Goal: Task Accomplishment & Management: Use online tool/utility

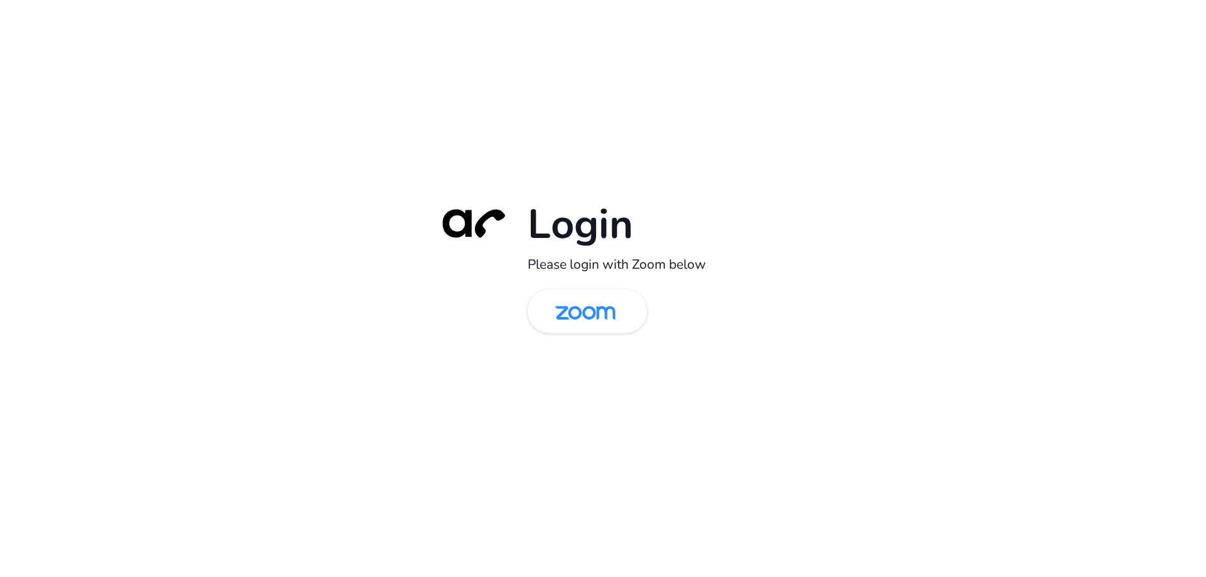
click at [570, 309] on img at bounding box center [585, 312] width 87 height 41
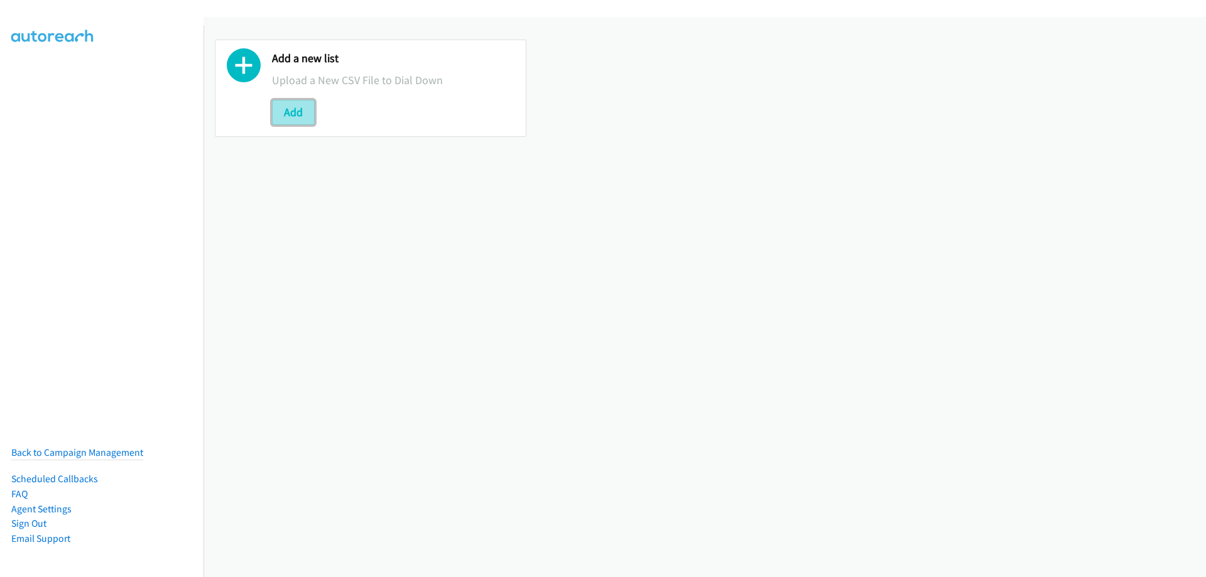
click at [281, 117] on button "Add" at bounding box center [293, 112] width 43 height 25
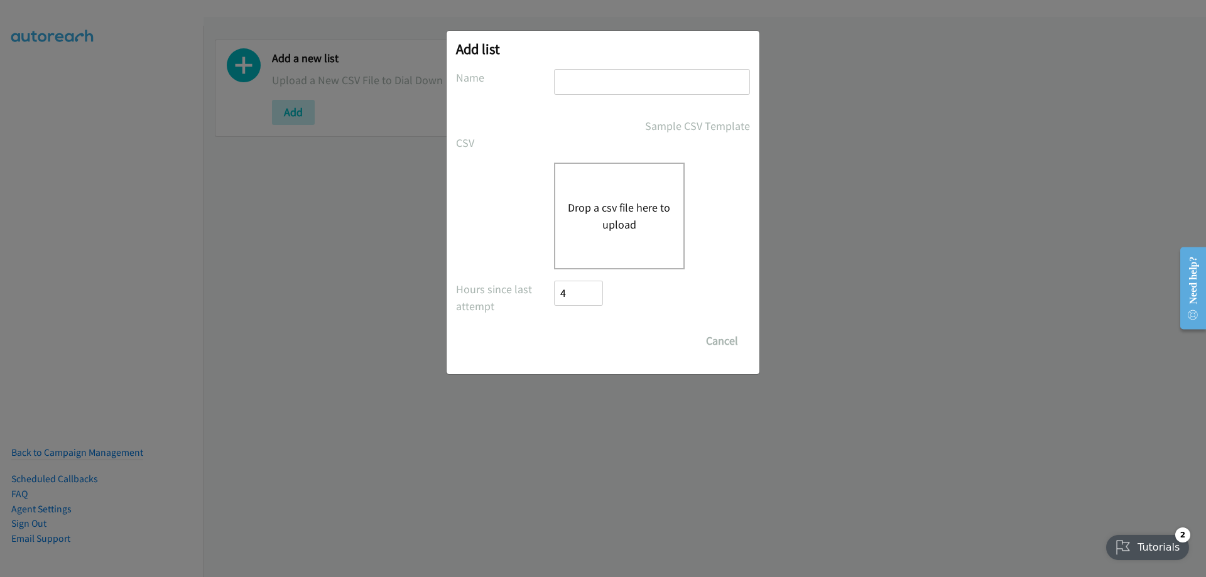
click at [668, 79] on input "text" at bounding box center [652, 82] width 196 height 26
type input "Nice"
click at [616, 193] on div "Drop a csv file here to upload" at bounding box center [619, 216] width 131 height 107
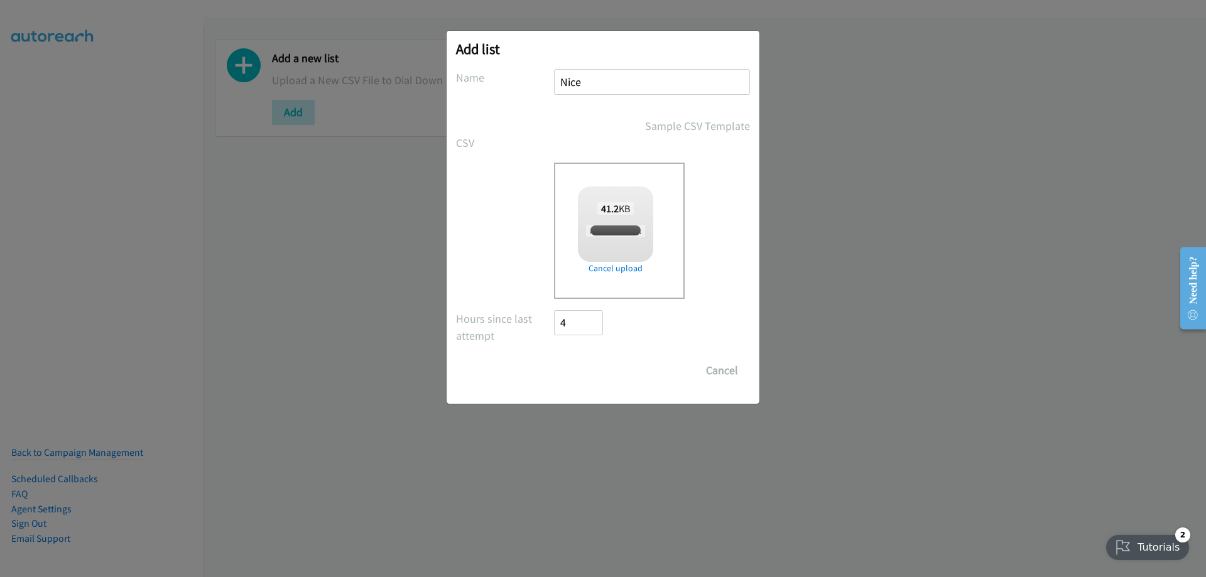
checkbox input "true"
click at [576, 370] on input "Save List" at bounding box center [587, 370] width 66 height 25
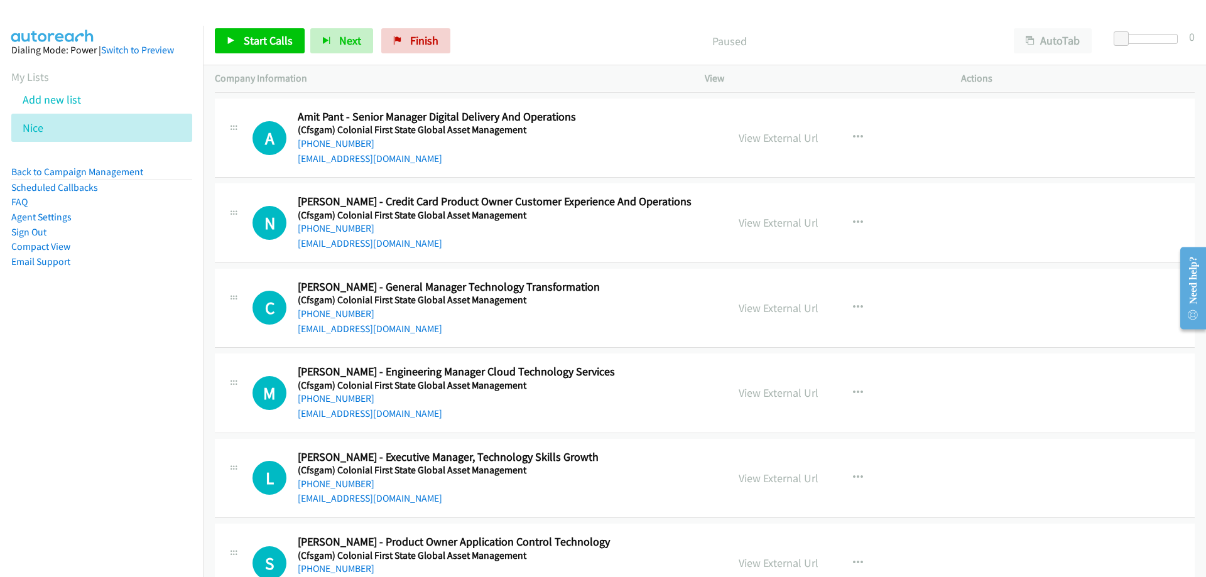
scroll to position [314, 0]
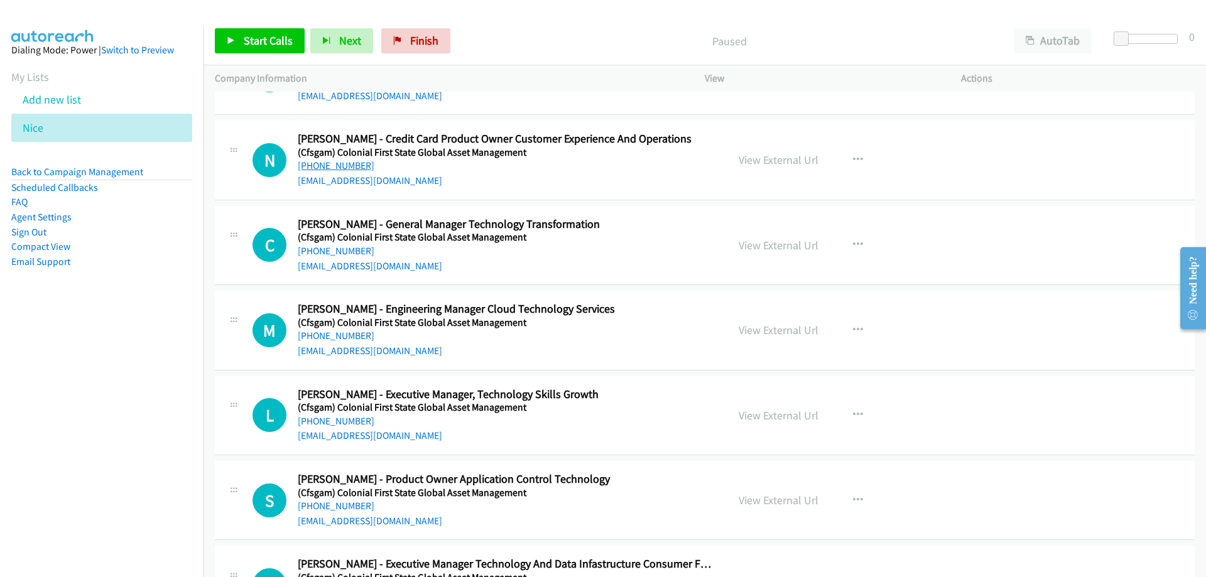
click at [340, 166] on link "+61 404 649 049" at bounding box center [336, 165] width 77 height 12
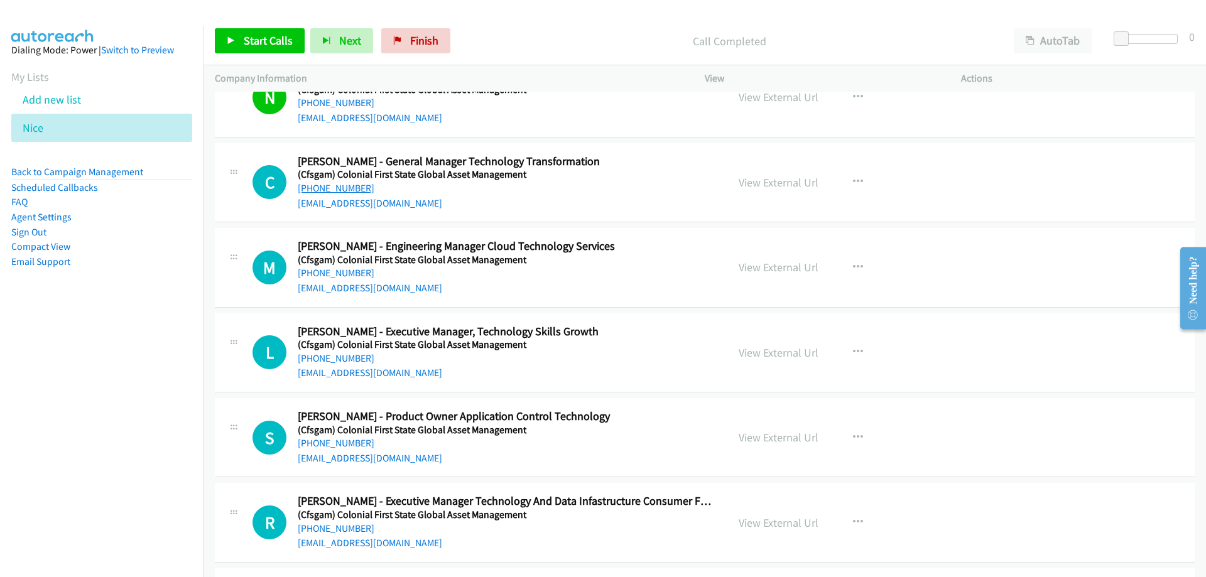
click at [347, 187] on link "+61 419 543 224" at bounding box center [336, 188] width 77 height 12
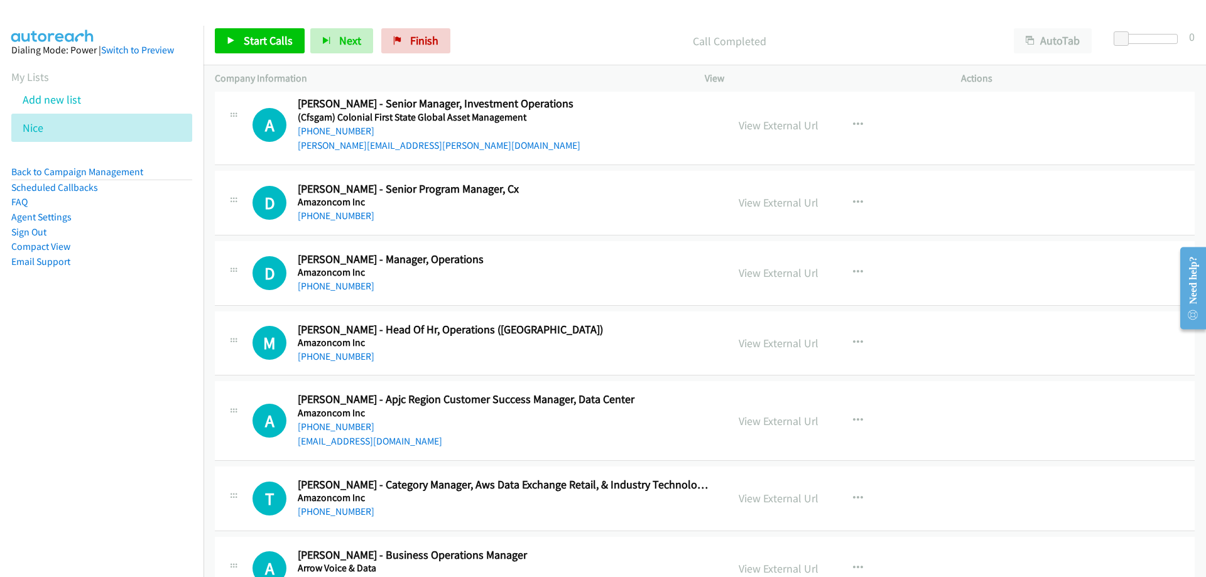
scroll to position [2198, 0]
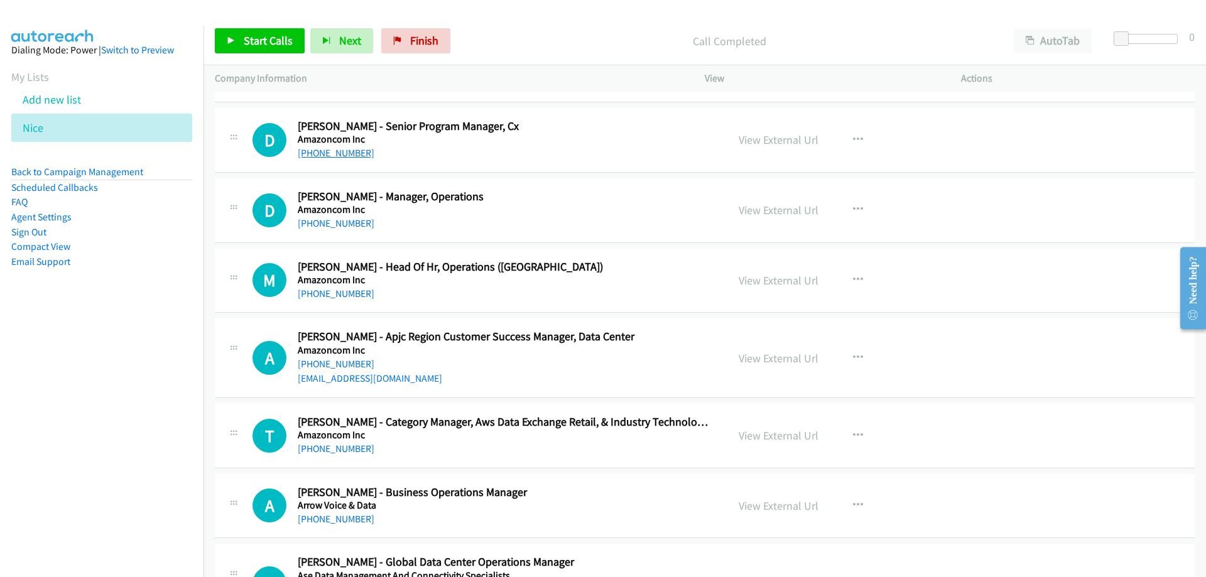
click at [341, 154] on link "+61 438 669 517" at bounding box center [336, 153] width 77 height 12
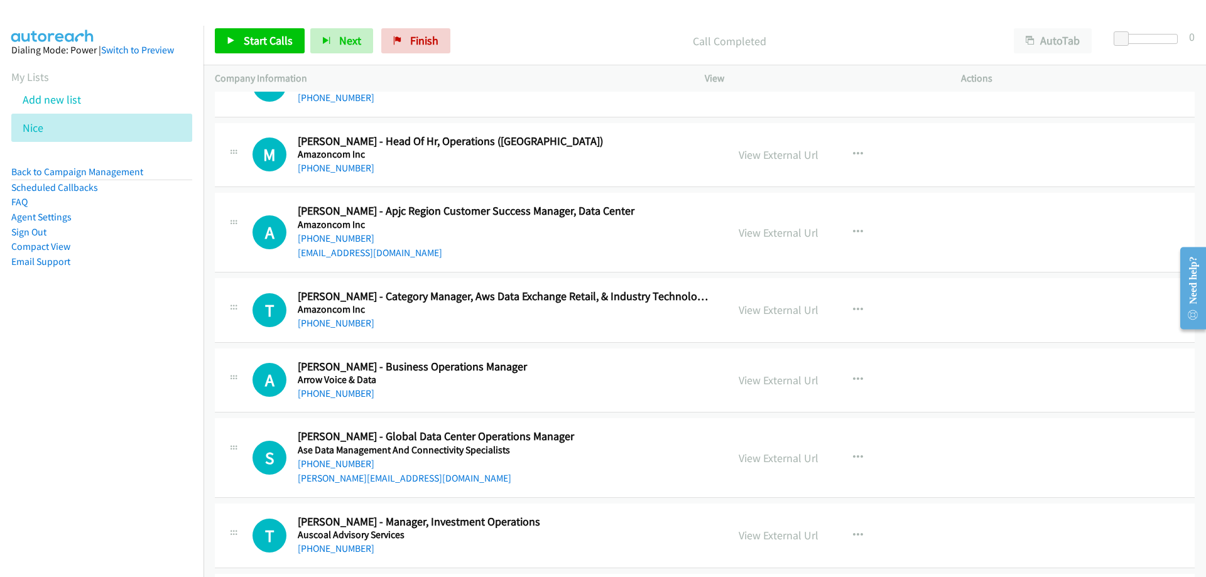
scroll to position [2386, 0]
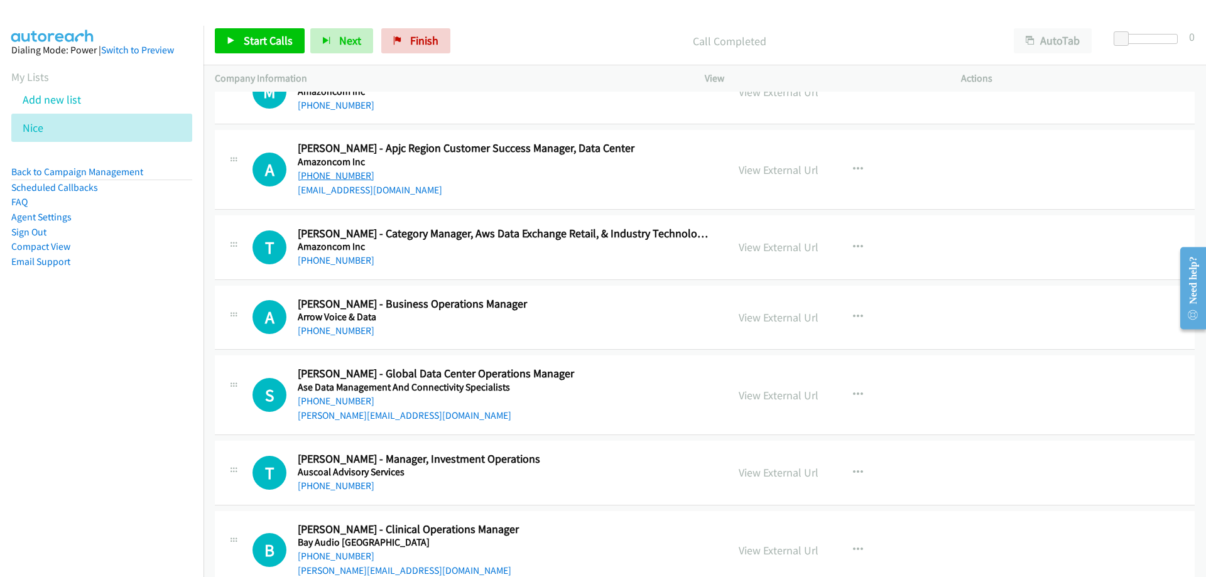
click at [354, 176] on link "+61 413 479 903" at bounding box center [336, 176] width 77 height 12
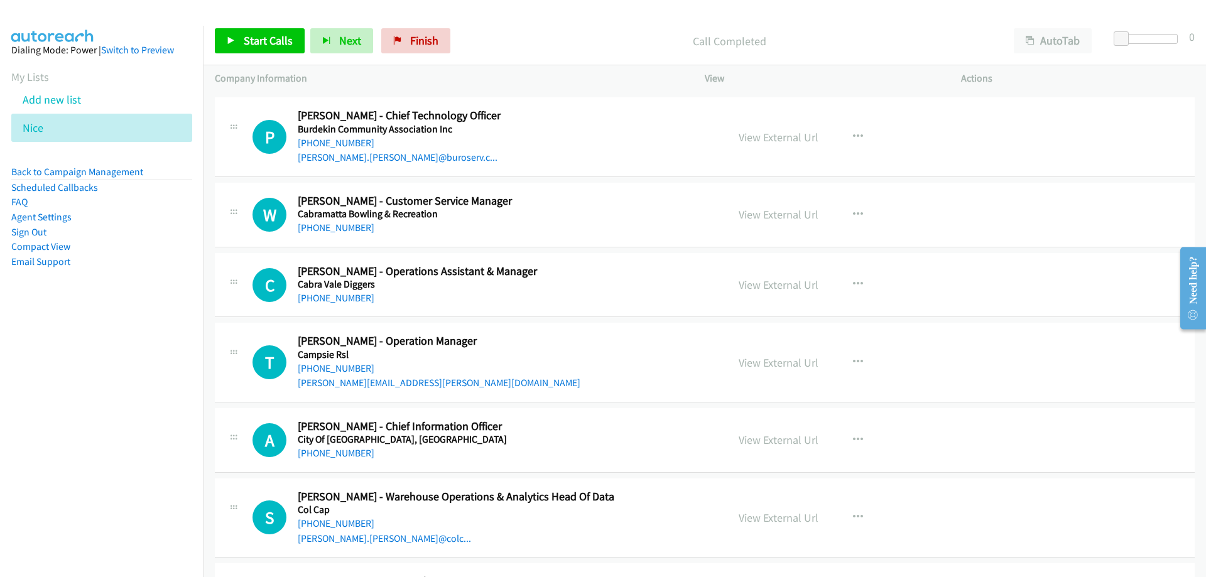
scroll to position [3202, 0]
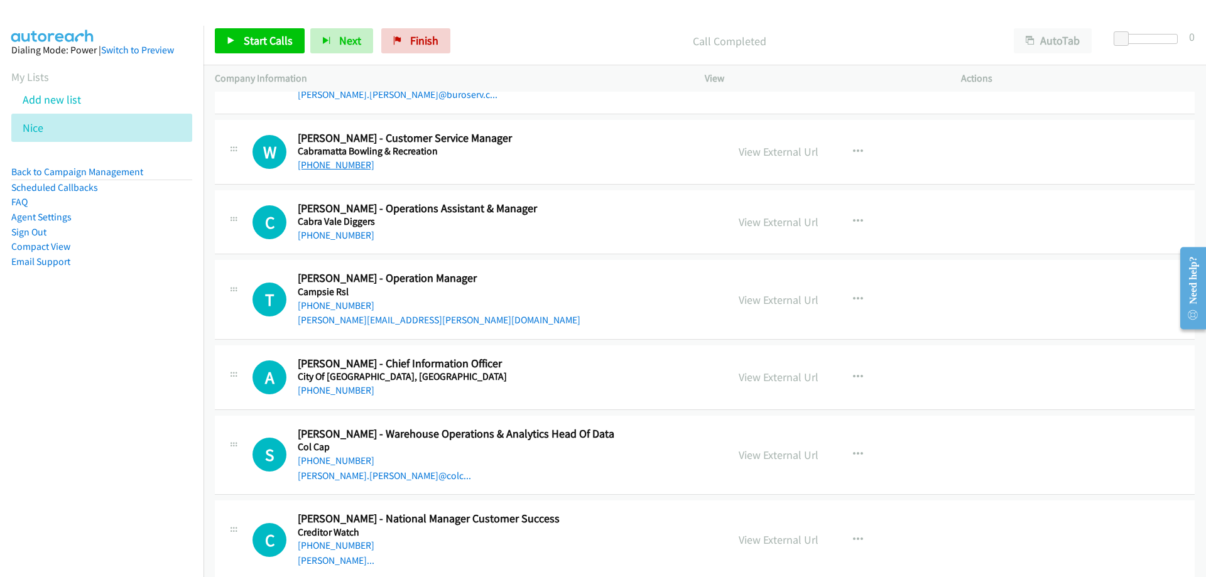
click at [342, 161] on link "+61 423 465 566" at bounding box center [336, 165] width 77 height 12
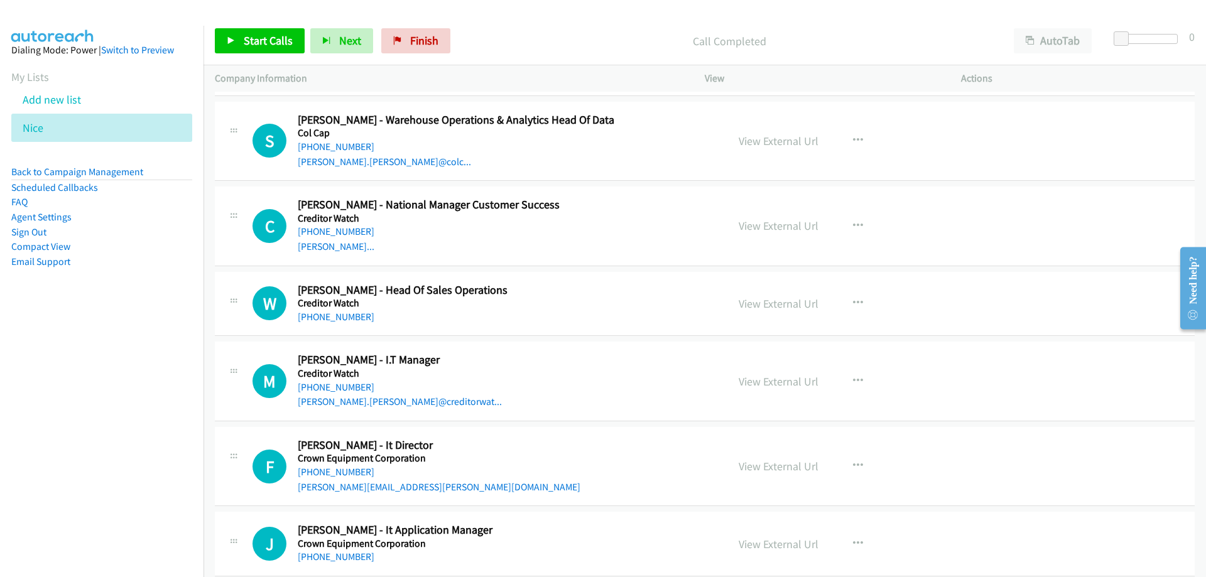
scroll to position [3579, 0]
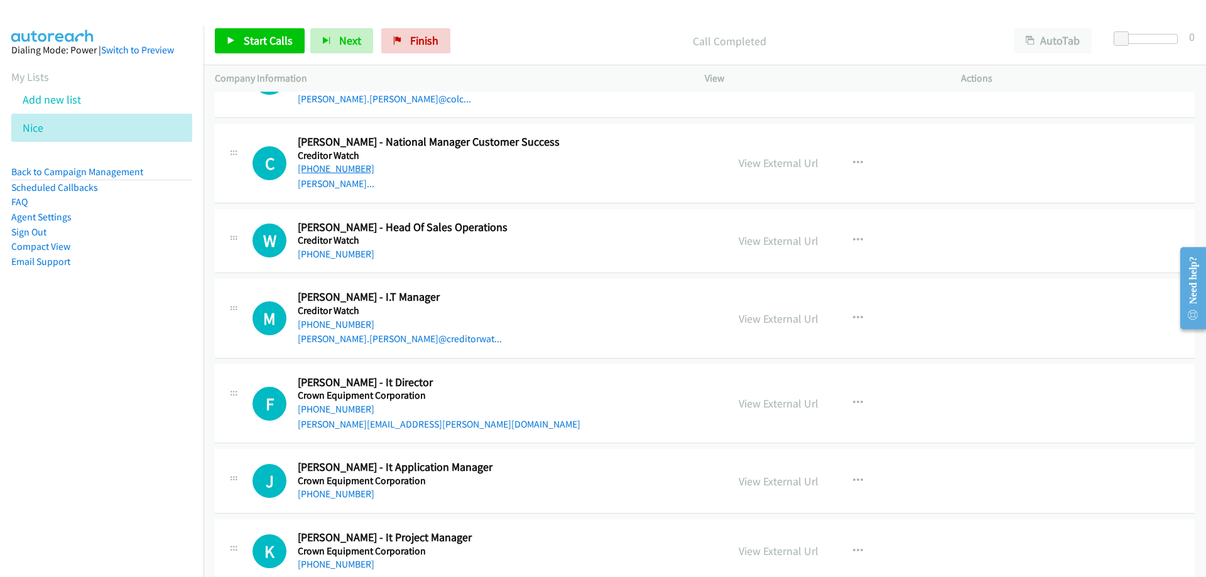
click at [346, 168] on link "+61 405 738 466" at bounding box center [336, 169] width 77 height 12
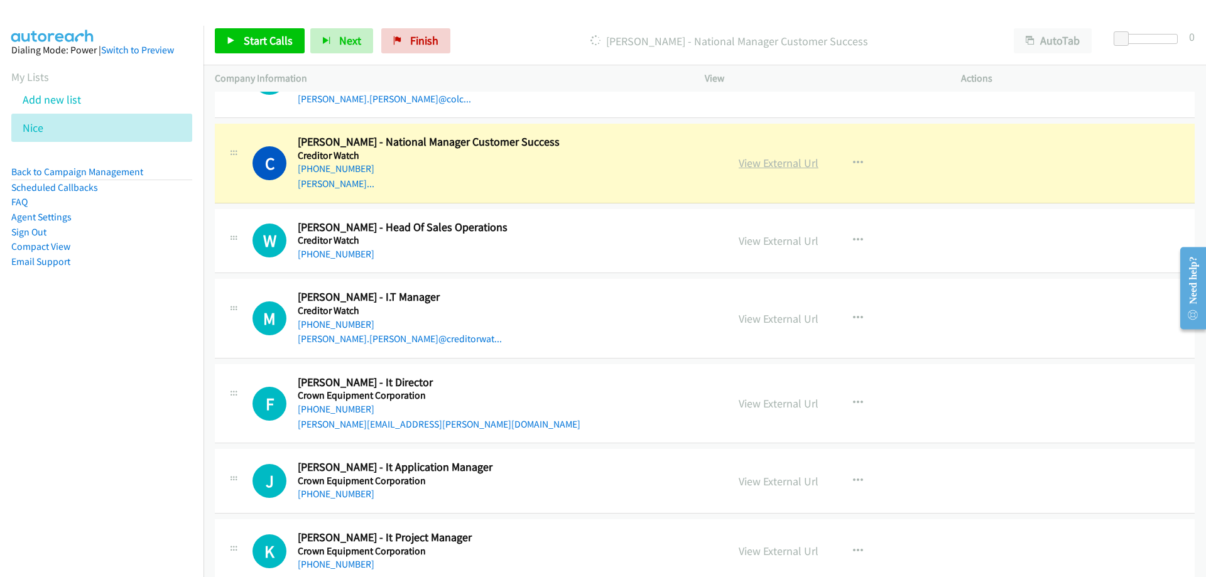
click at [752, 166] on link "View External Url" at bounding box center [778, 163] width 80 height 14
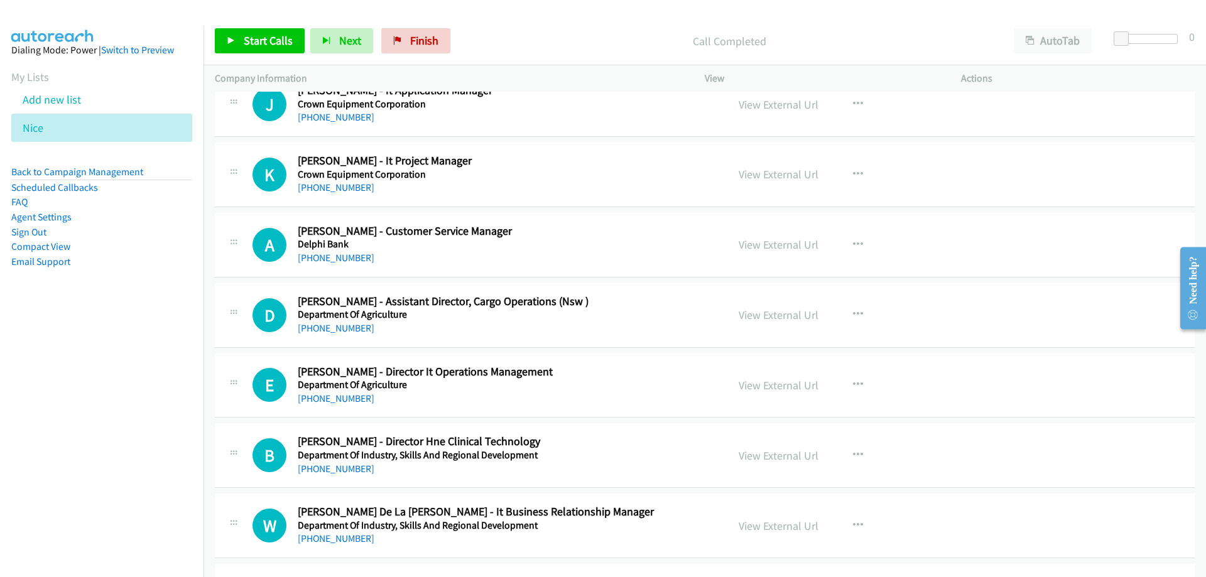
scroll to position [4019, 0]
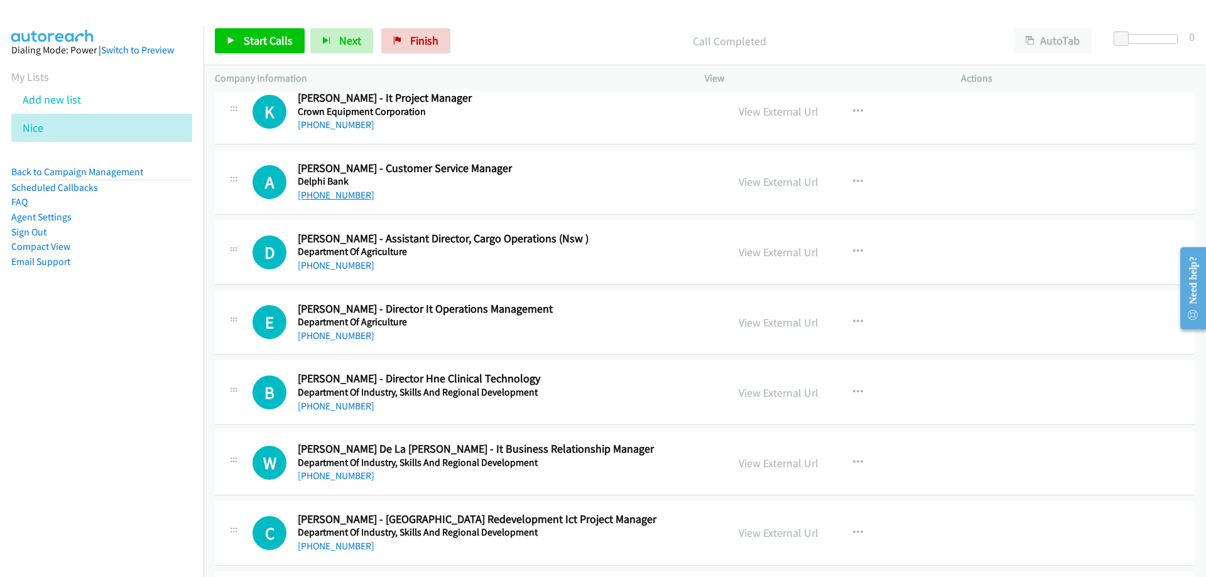
click at [350, 193] on link "+61 422 351 071" at bounding box center [336, 195] width 77 height 12
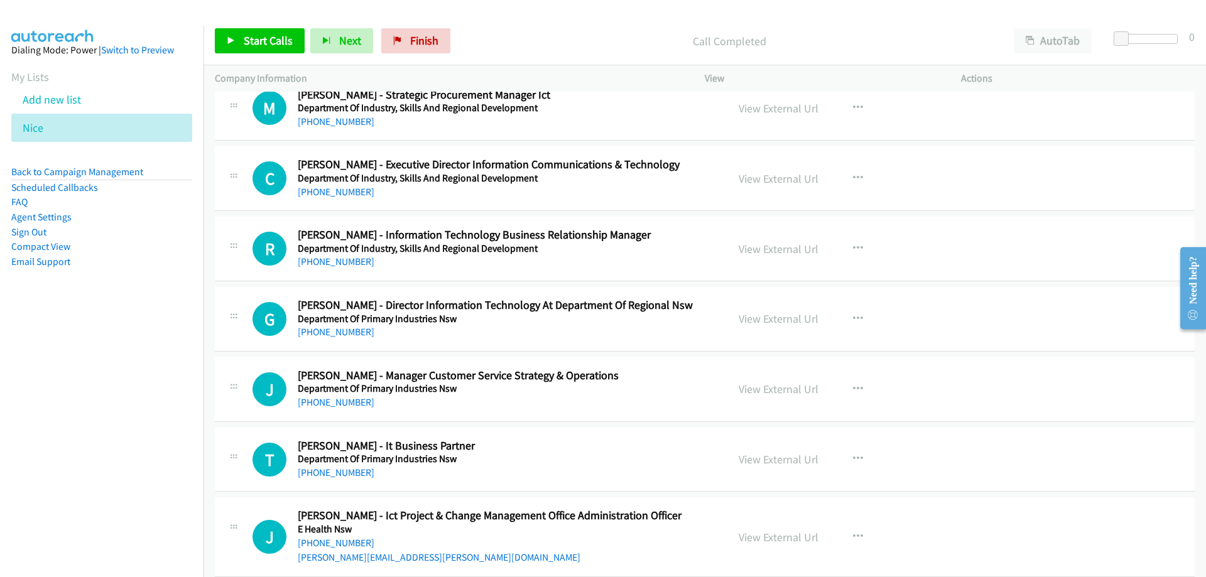
scroll to position [4646, 0]
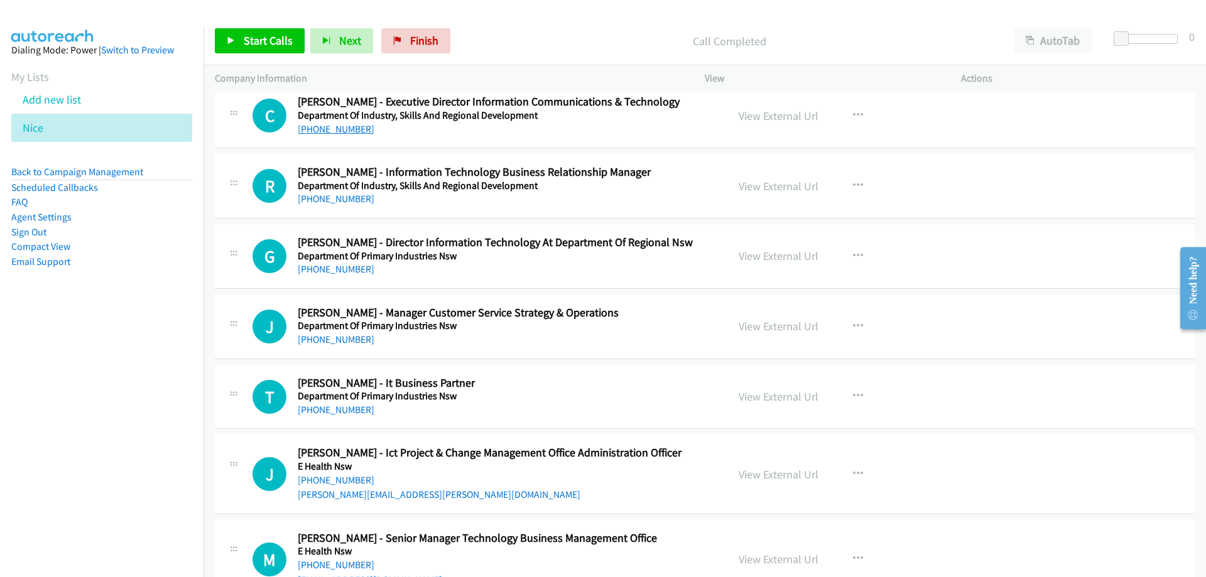
click at [344, 125] on link "+61 401 980 396" at bounding box center [336, 129] width 77 height 12
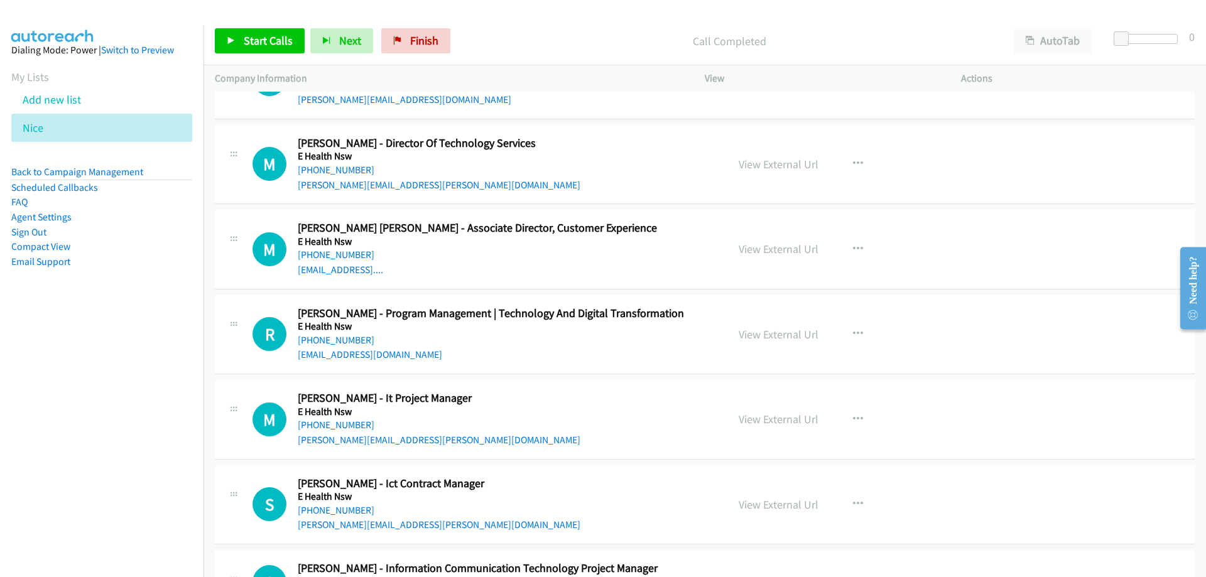
scroll to position [5274, 0]
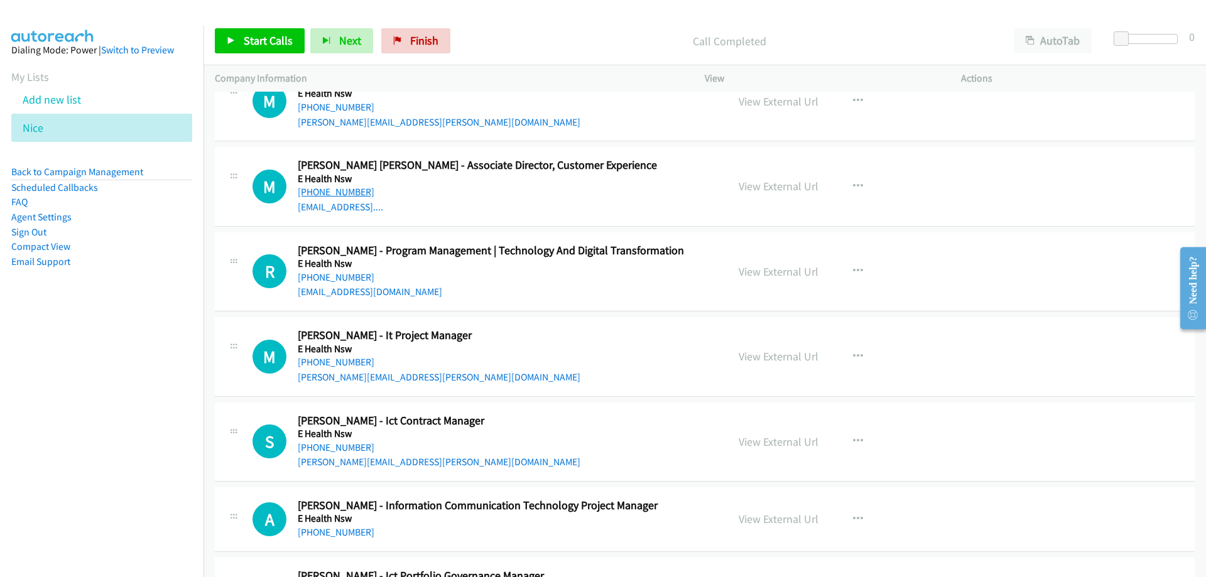
click at [345, 189] on link "+61 413 945 105" at bounding box center [336, 192] width 77 height 12
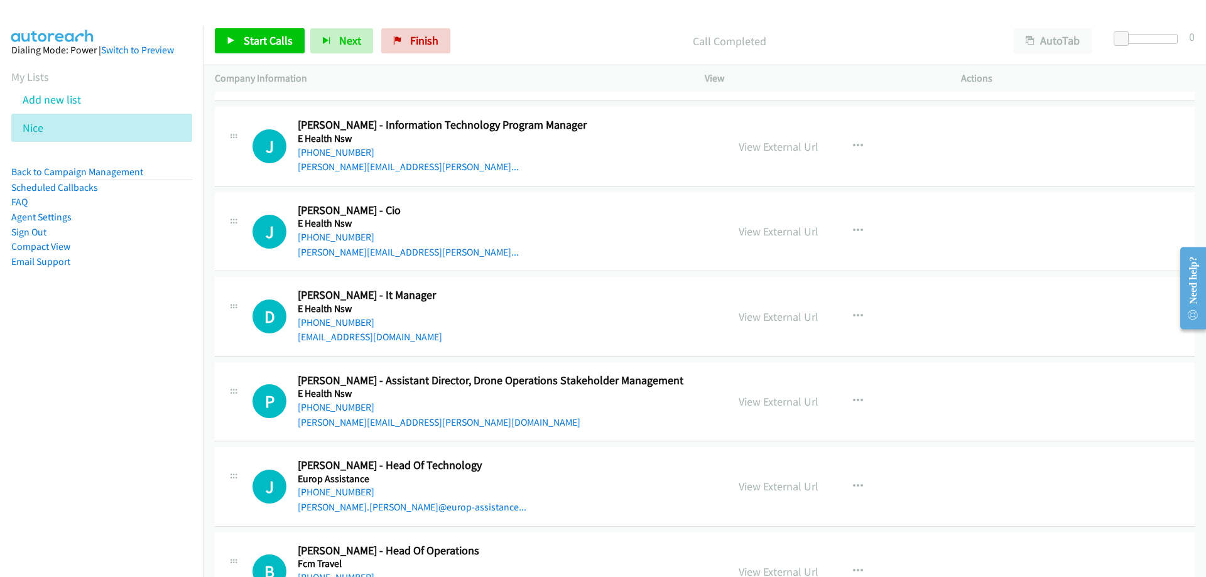
scroll to position [6028, 0]
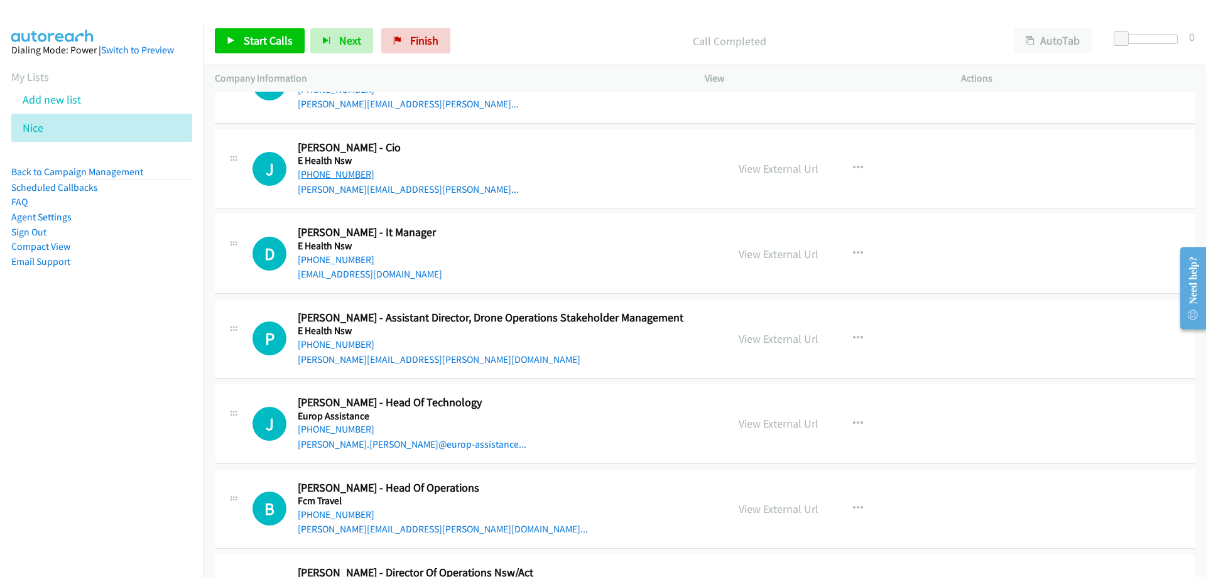
click at [348, 172] on link "+61 409 888 148" at bounding box center [336, 174] width 77 height 12
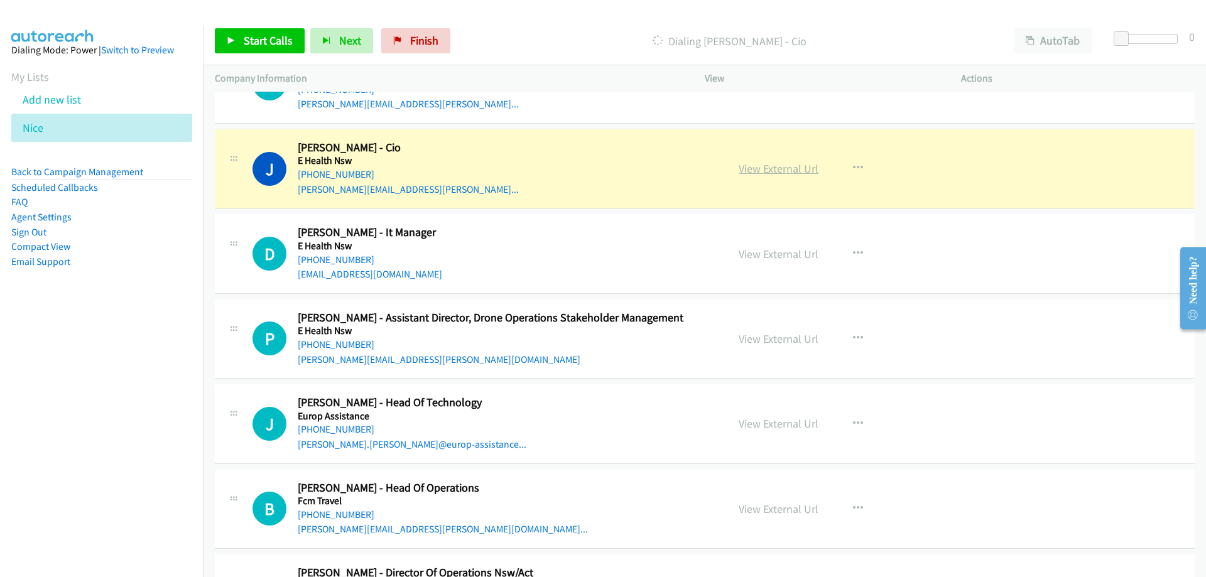
click at [748, 170] on link "View External Url" at bounding box center [778, 168] width 80 height 14
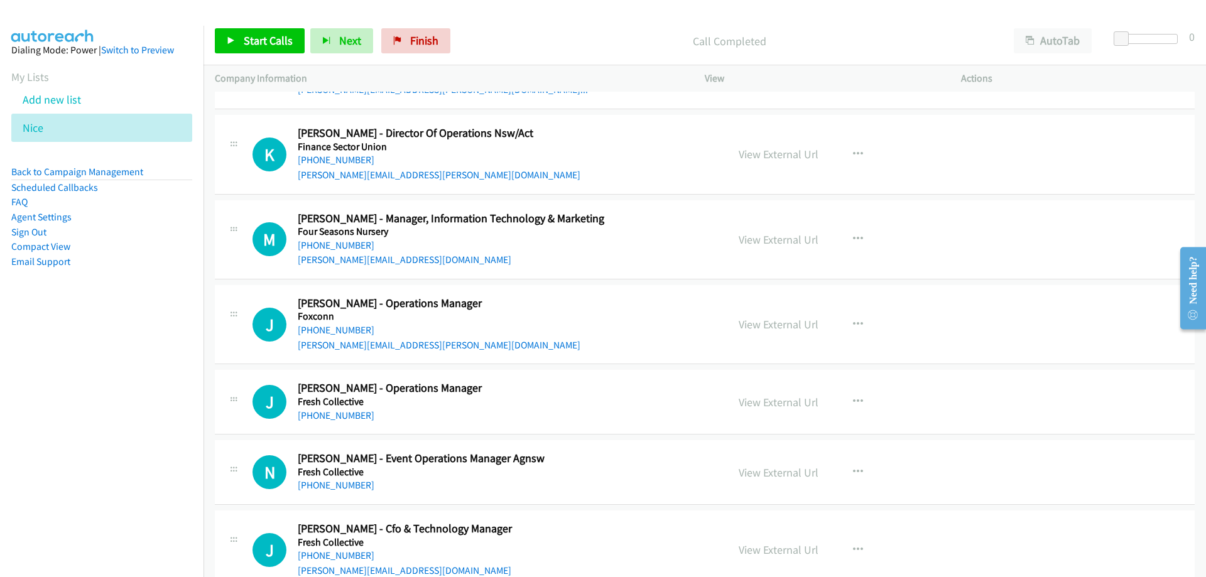
scroll to position [6530, 0]
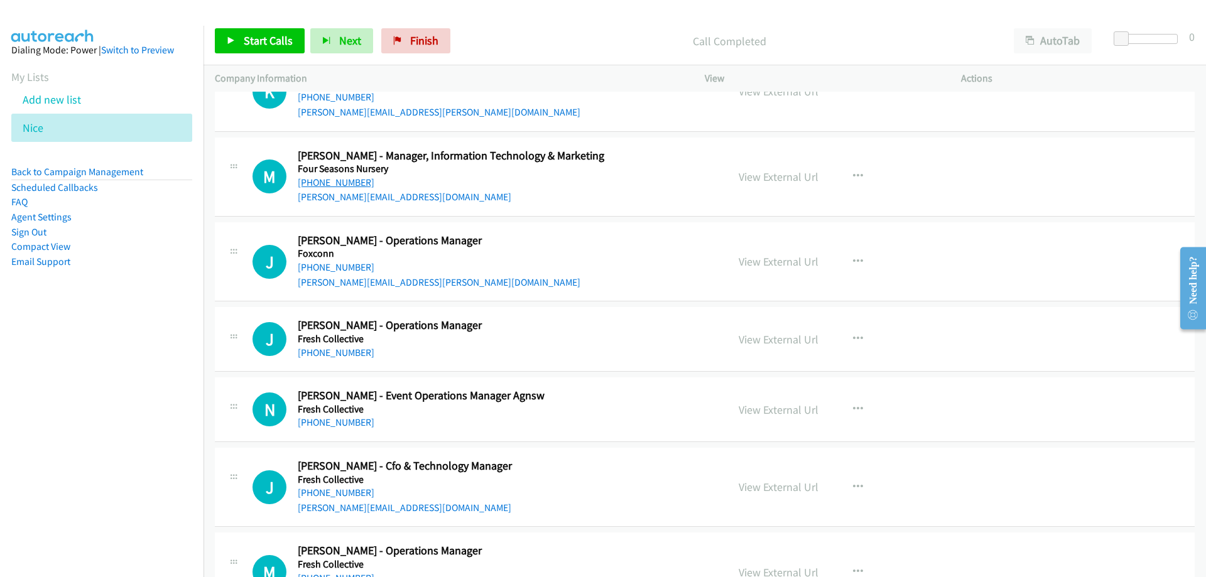
click at [352, 183] on link "+61 2 9450 1606" at bounding box center [336, 182] width 77 height 12
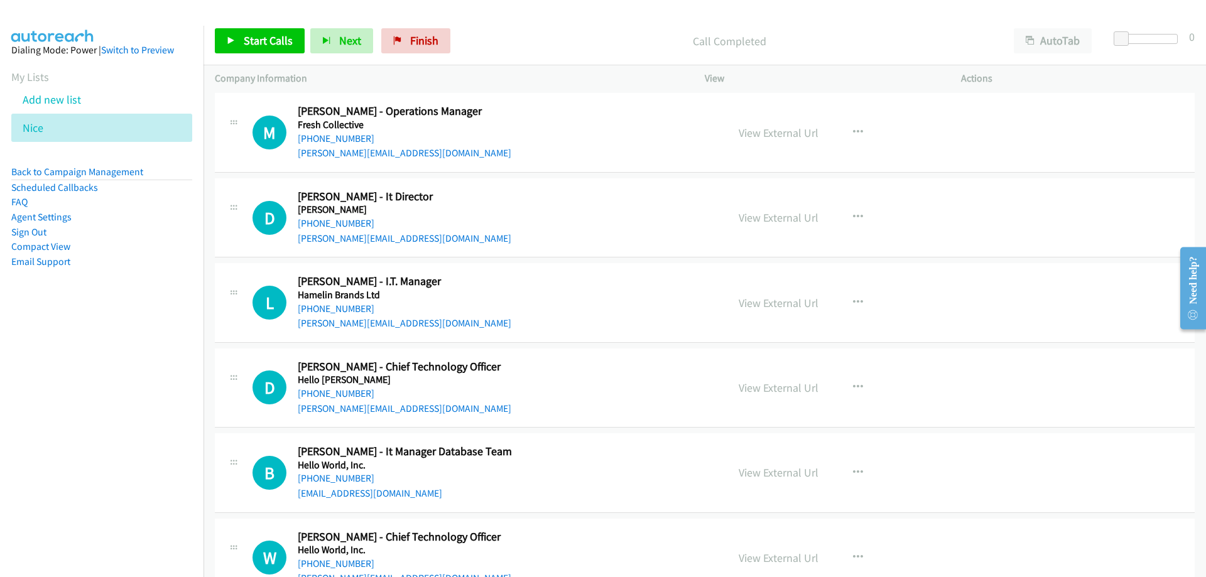
scroll to position [7032, 0]
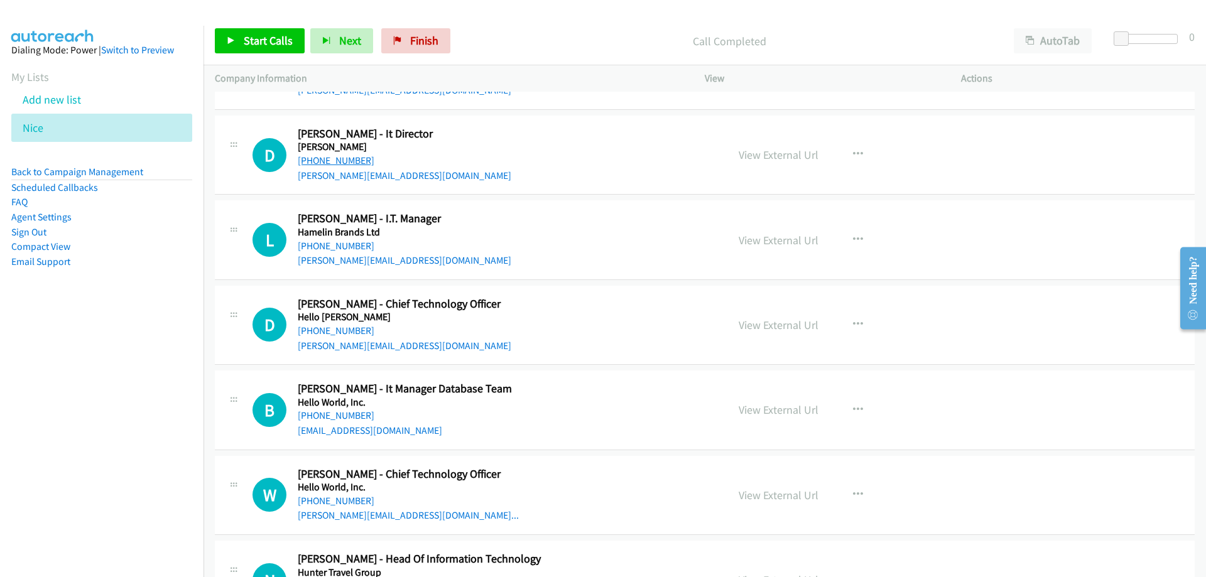
click at [318, 156] on link "+61 418 979 380" at bounding box center [336, 160] width 77 height 12
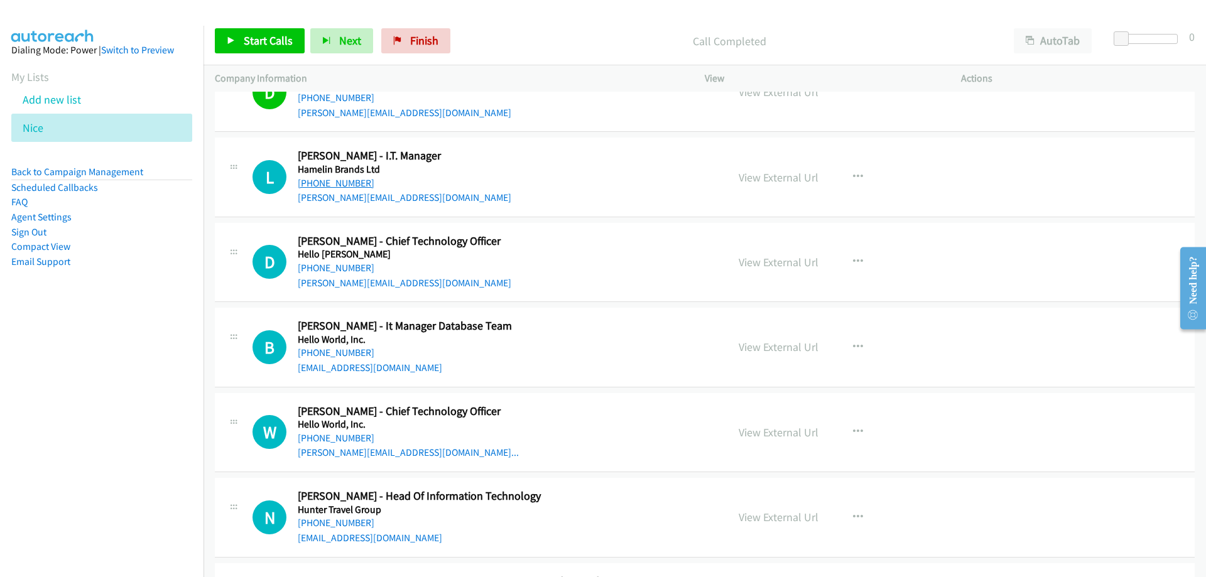
click at [348, 186] on link "+61 418 954 279" at bounding box center [336, 183] width 77 height 12
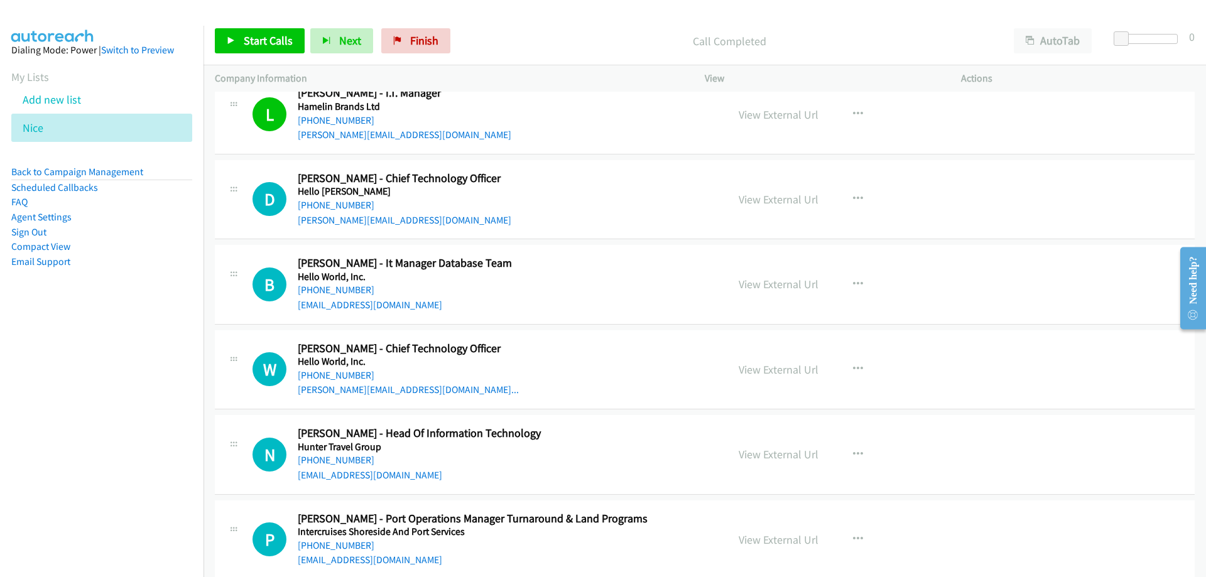
click at [354, 211] on div "+61 411 676 656" at bounding box center [505, 205] width 414 height 15
click at [355, 207] on link "+61 411 676 656" at bounding box center [336, 205] width 77 height 12
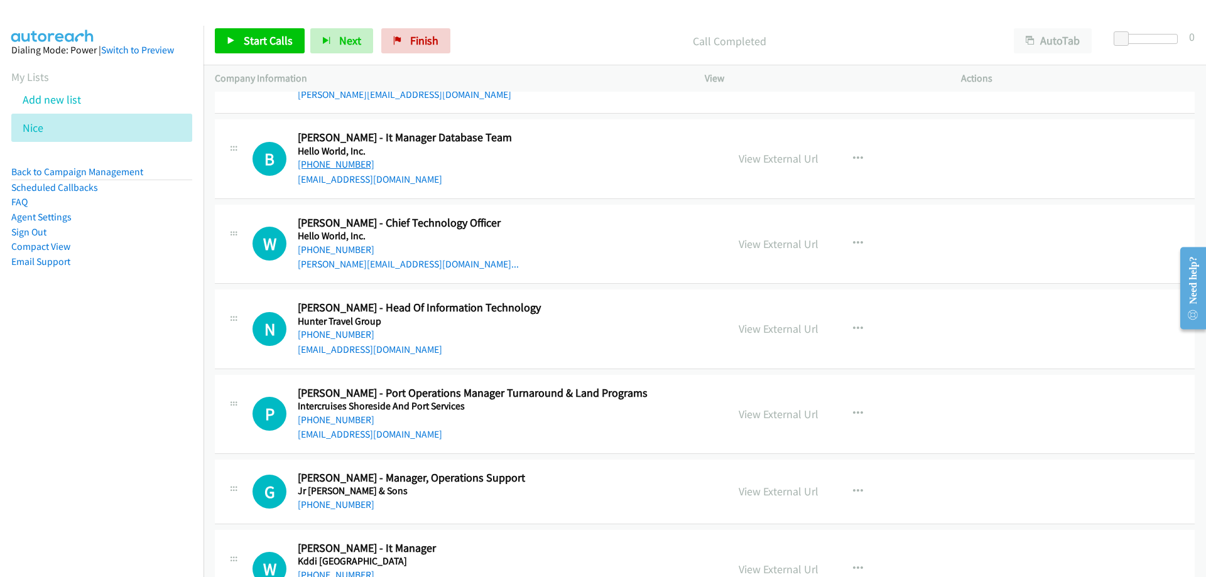
scroll to position [7346, 0]
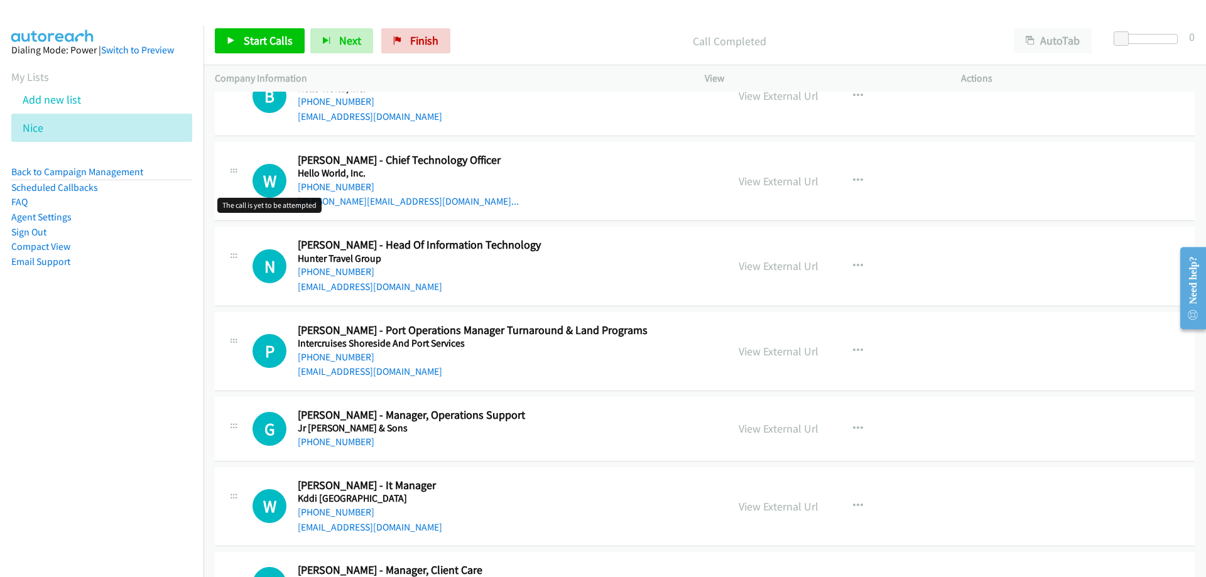
click at [279, 180] on h1 "W" at bounding box center [269, 181] width 34 height 34
click at [306, 186] on link "+61 429 210 509" at bounding box center [336, 187] width 77 height 12
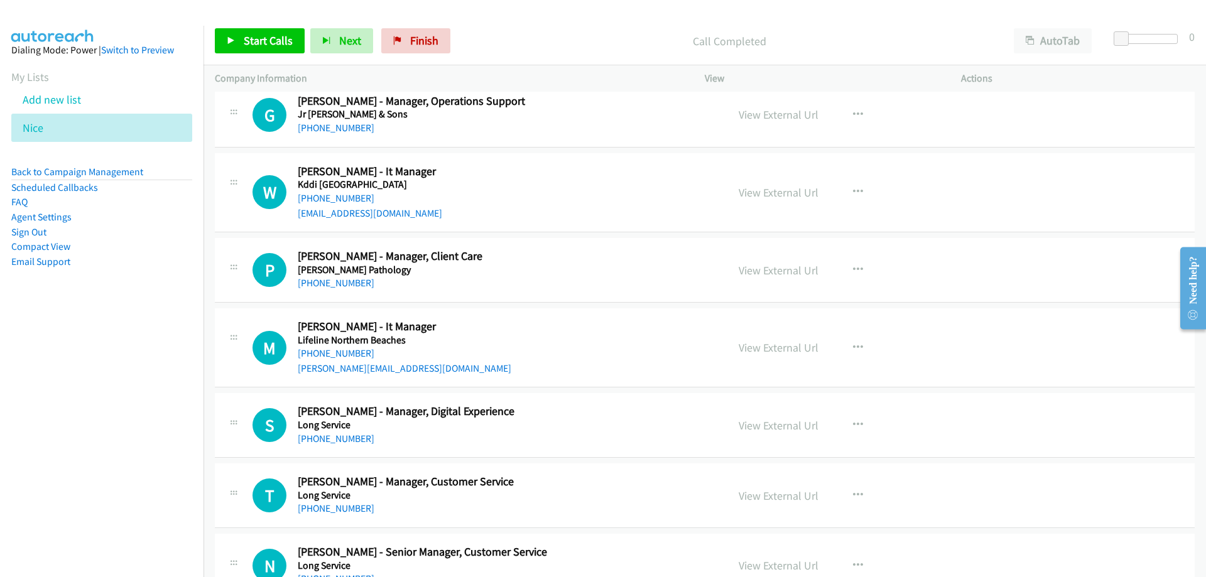
scroll to position [7723, 0]
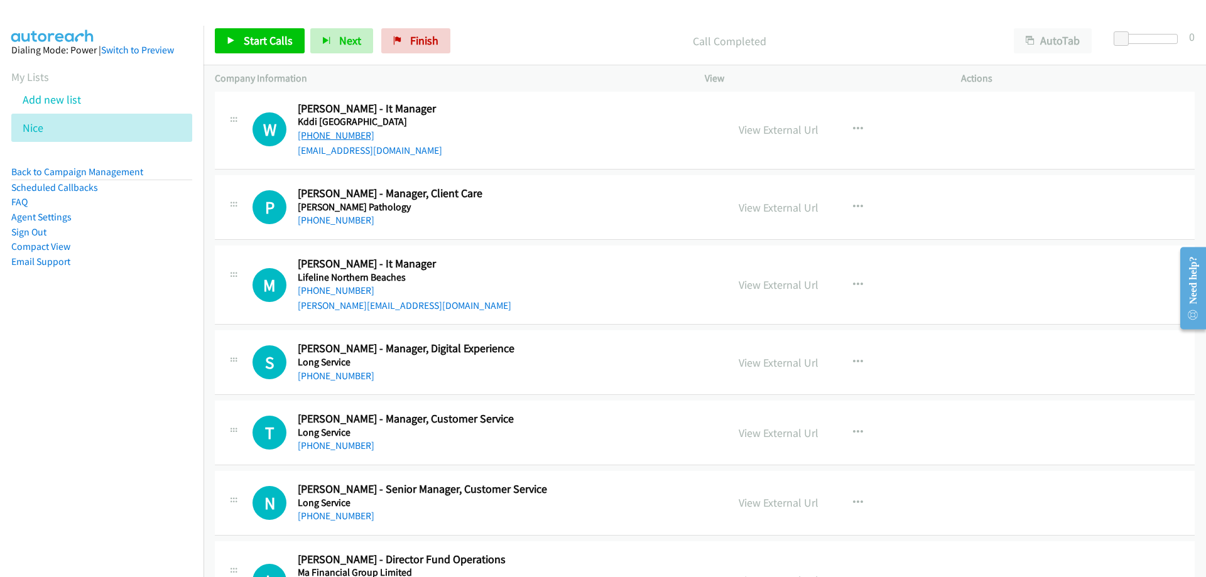
click at [347, 136] on link "+61 435 967 087" at bounding box center [336, 135] width 77 height 12
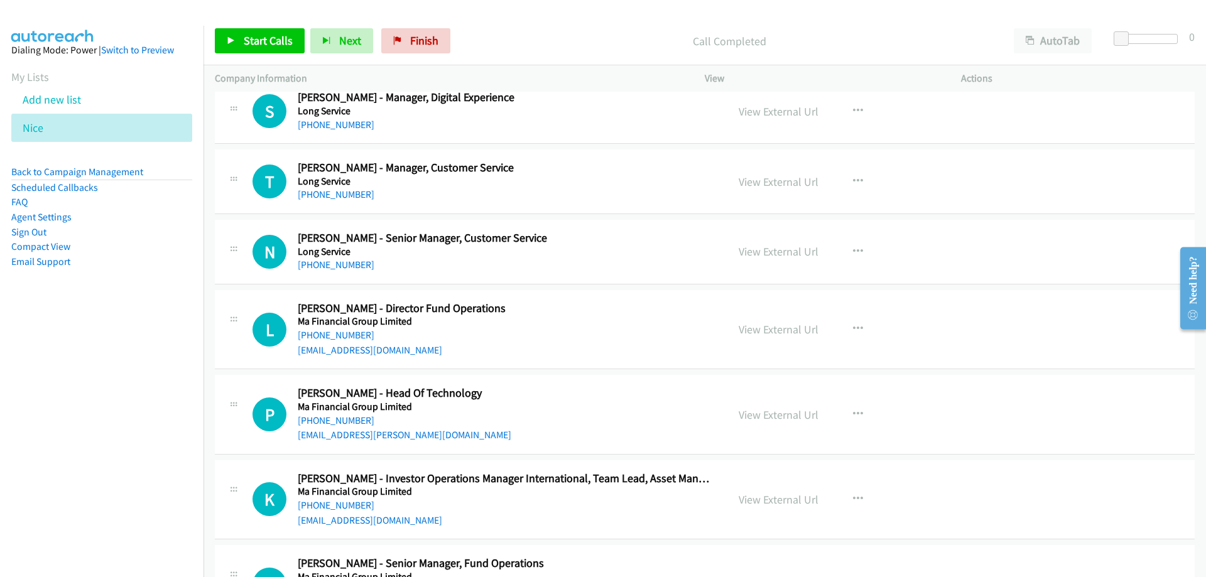
scroll to position [8037, 0]
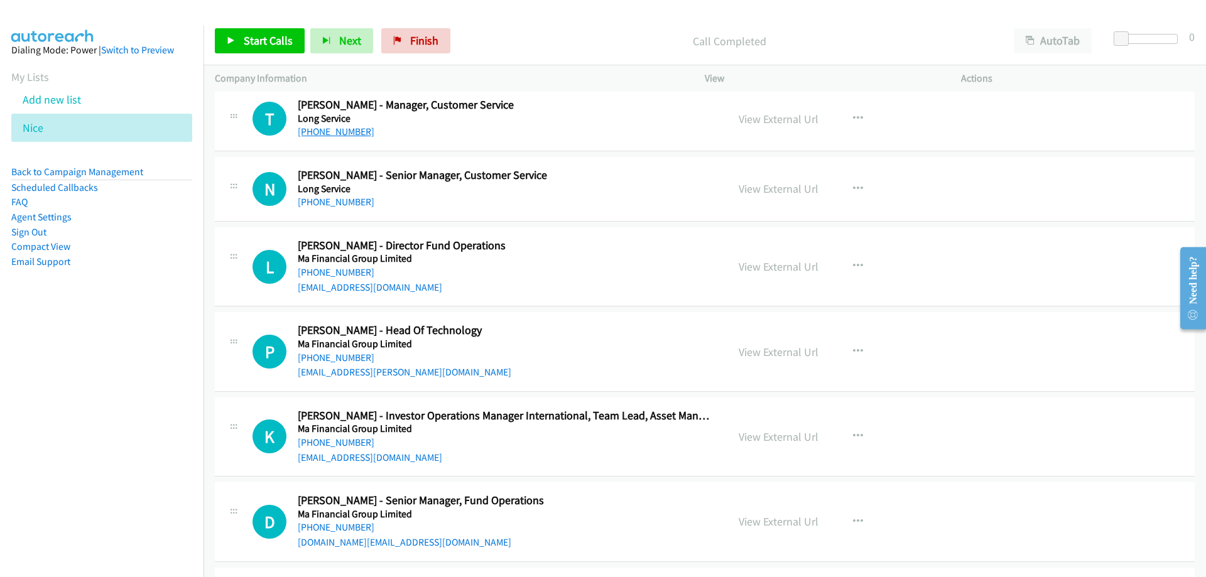
click at [332, 129] on link "+61 466 419 556" at bounding box center [336, 132] width 77 height 12
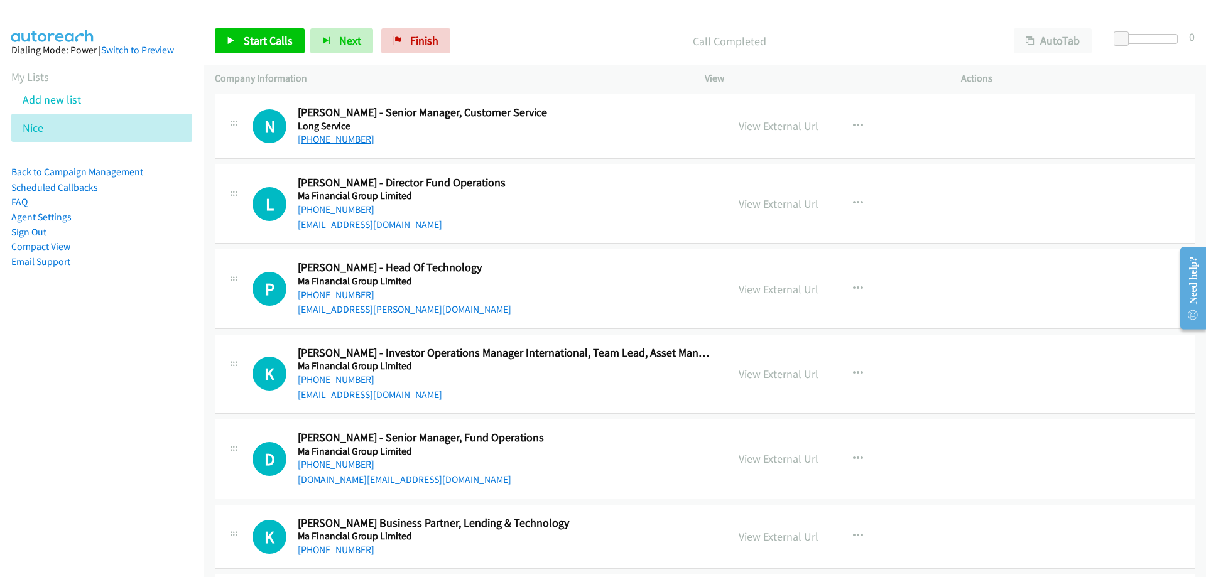
click at [350, 141] on link "+61 407 235 026" at bounding box center [336, 139] width 77 height 12
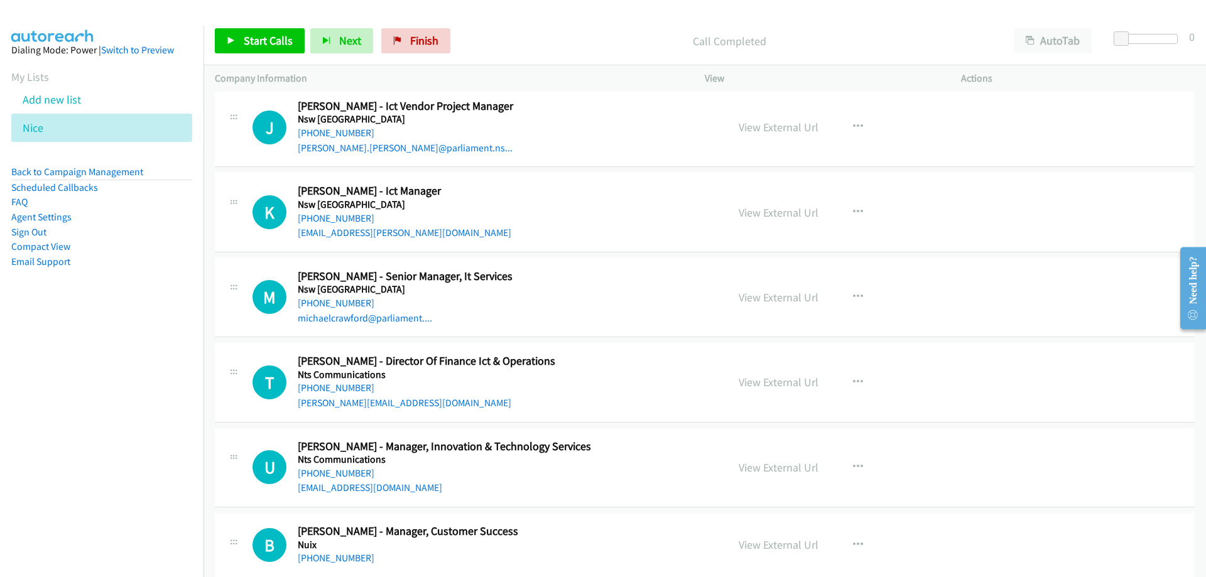
scroll to position [9356, 0]
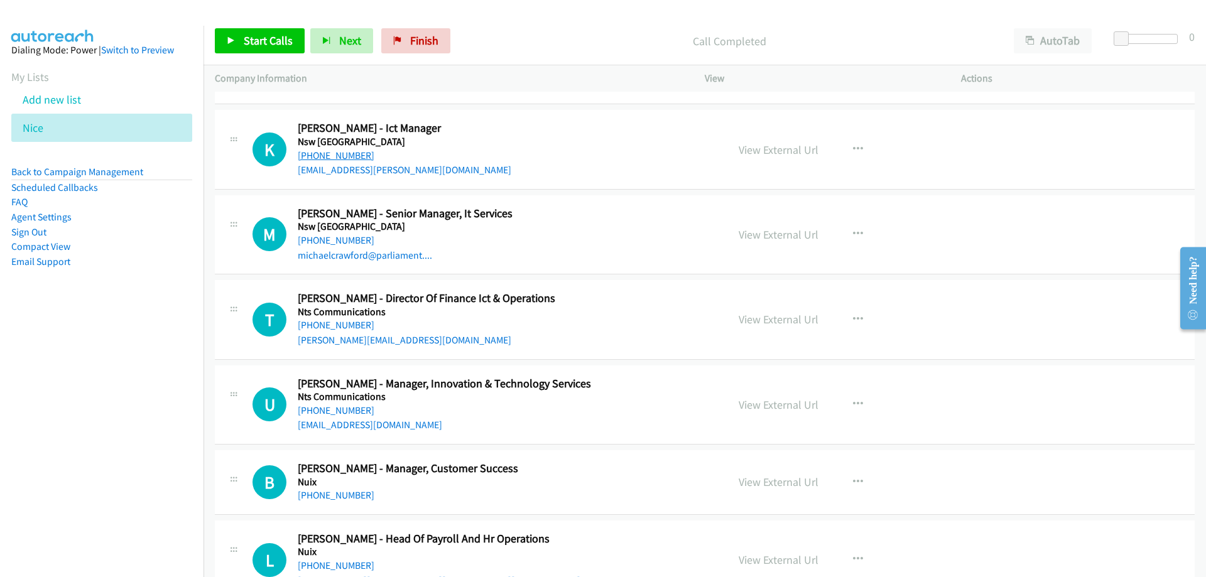
click at [348, 154] on link "+61 401 890 008" at bounding box center [336, 155] width 77 height 12
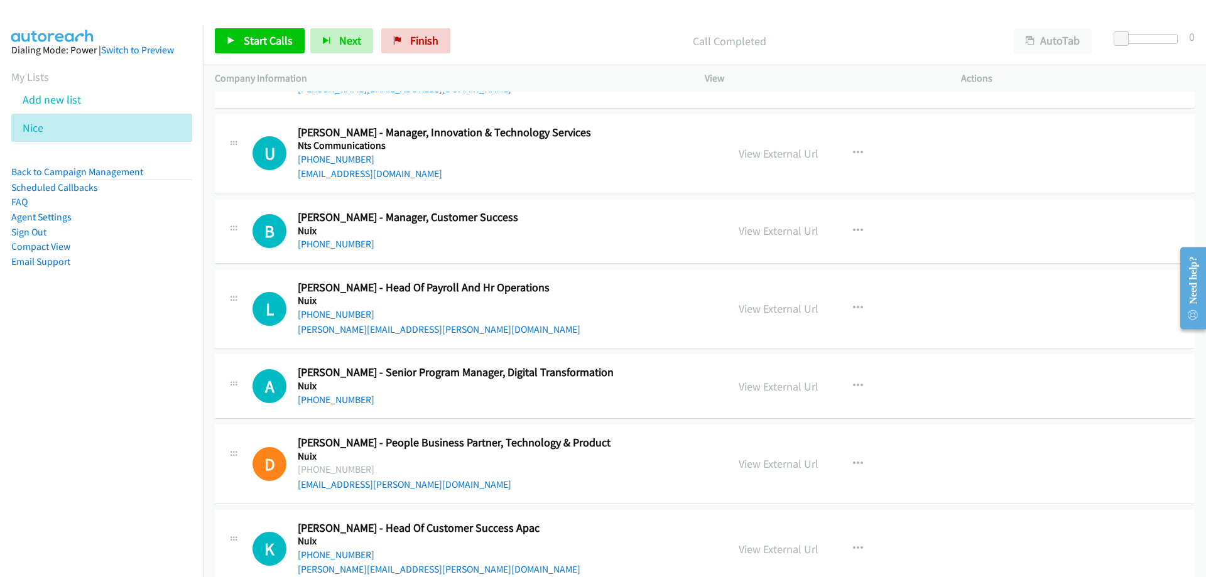
scroll to position [9670, 0]
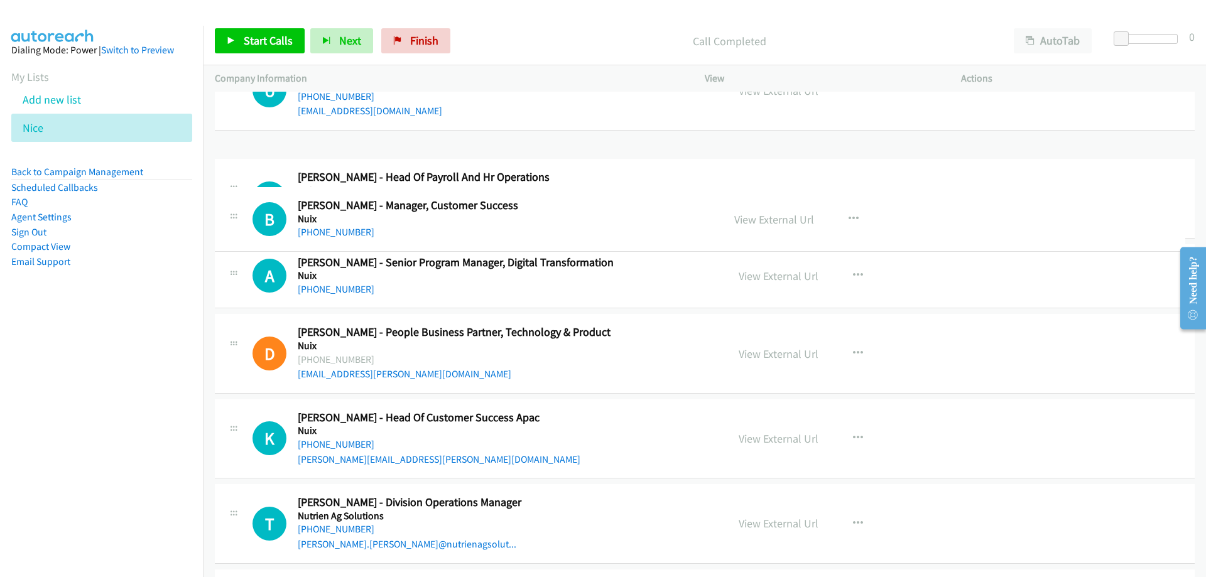
drag, startPoint x: 343, startPoint y: 182, endPoint x: 350, endPoint y: 227, distance: 45.8
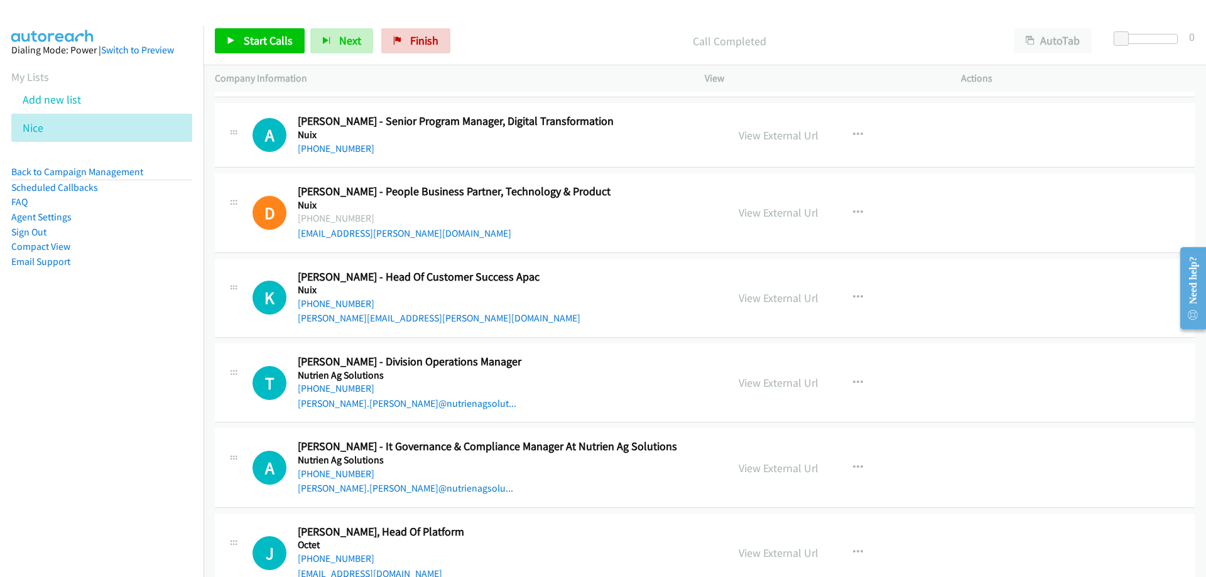
scroll to position [9921, 0]
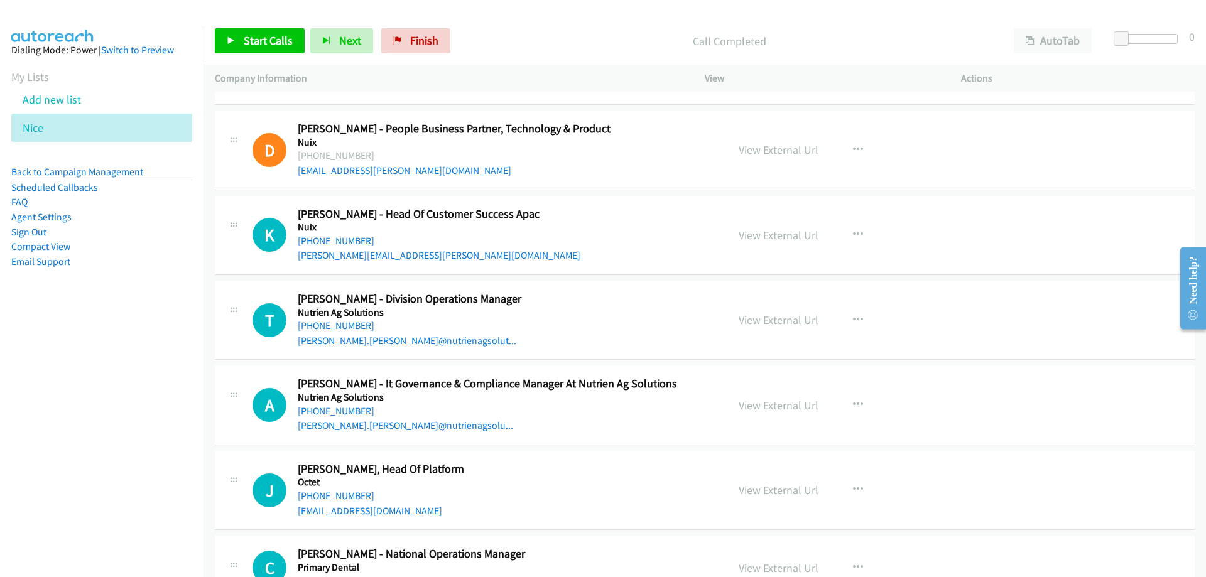
click at [354, 238] on link "+61 404 047 600" at bounding box center [336, 241] width 77 height 12
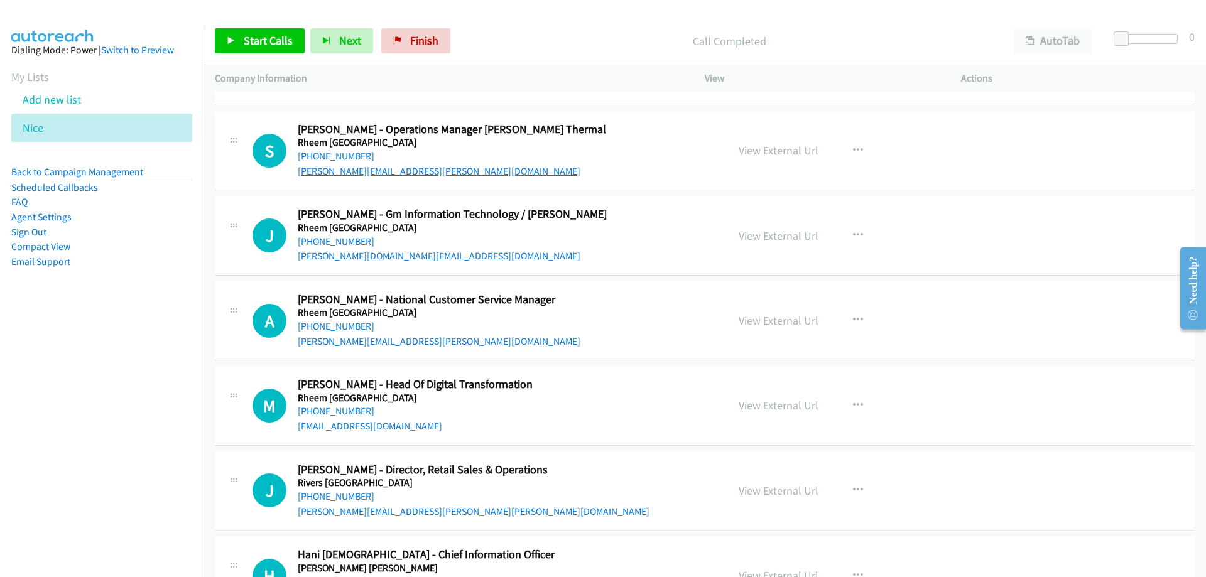
scroll to position [10549, 0]
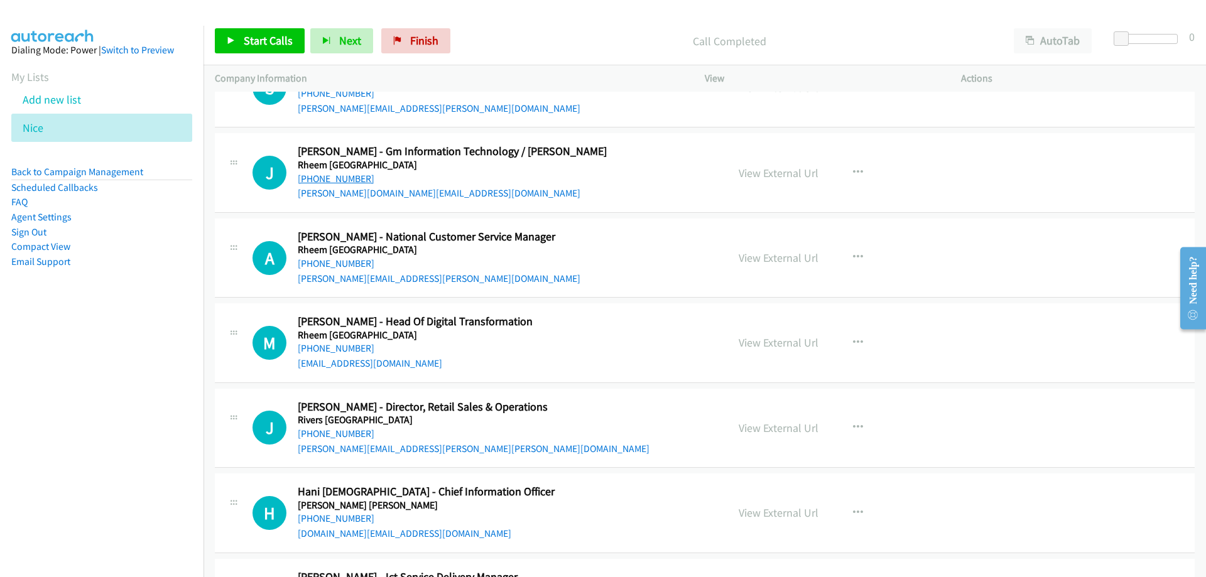
click at [340, 180] on link "+61 419 549 540" at bounding box center [336, 179] width 77 height 12
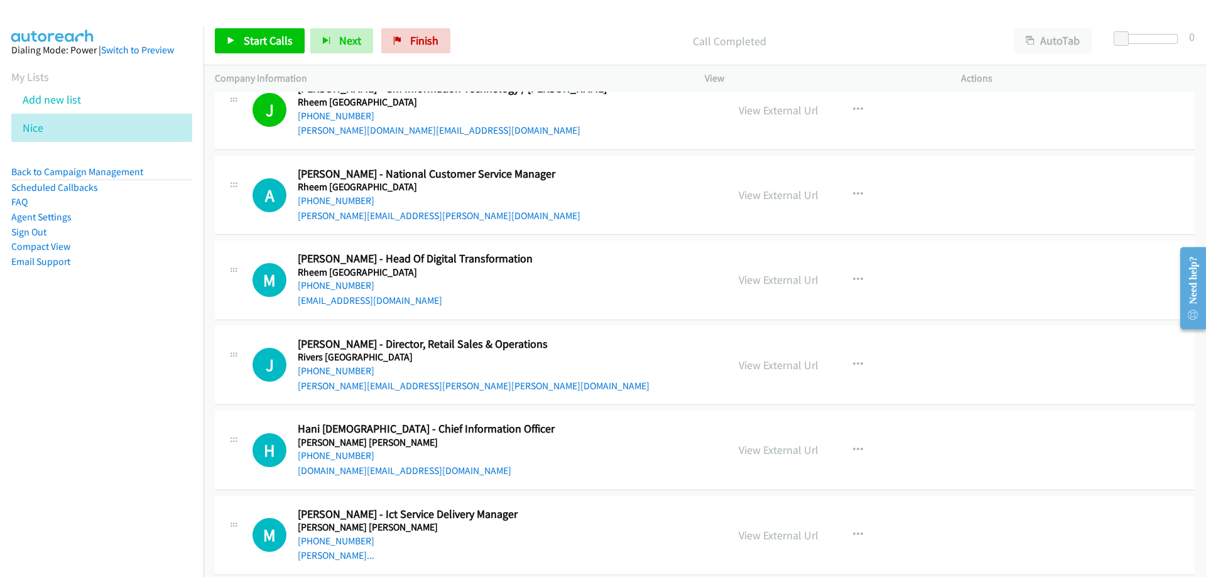
scroll to position [10674, 0]
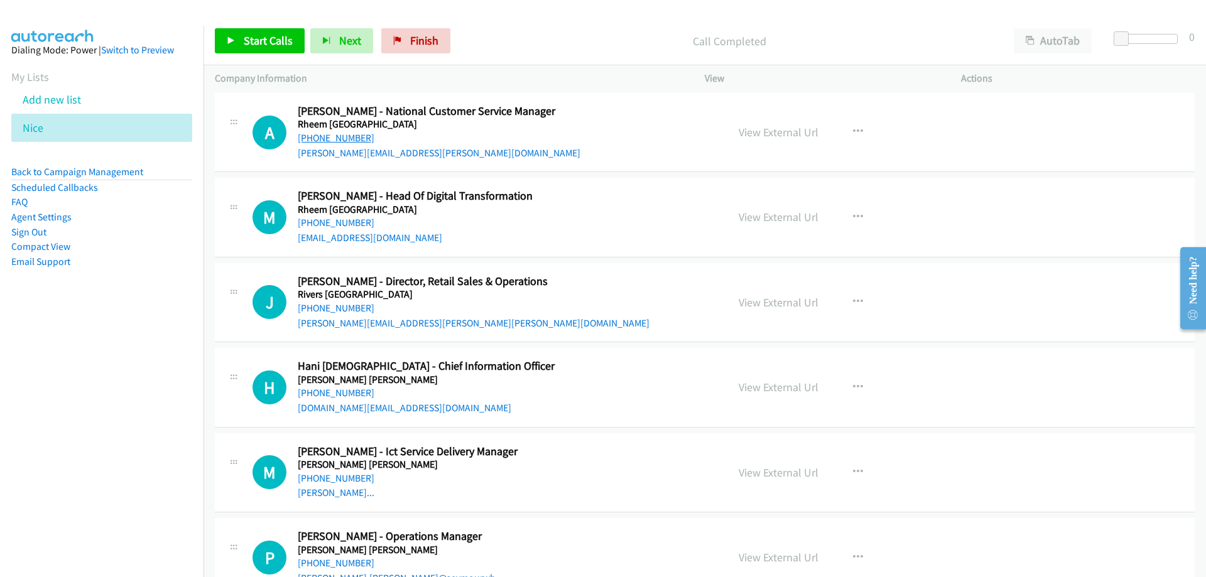
click at [335, 143] on link "+61 413 458 771" at bounding box center [336, 138] width 77 height 12
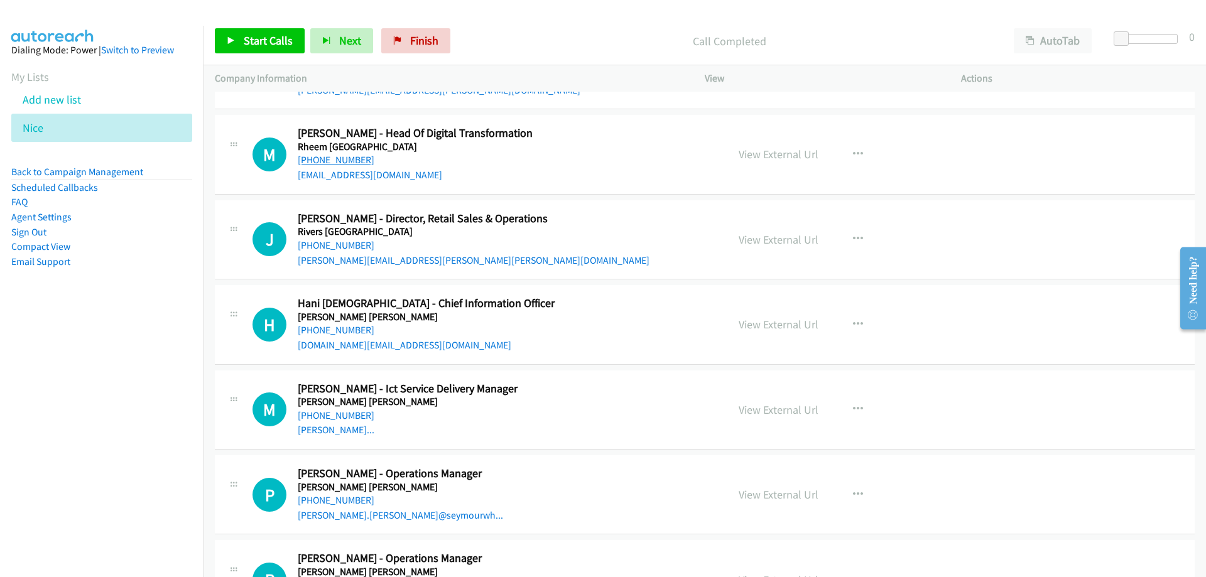
click at [339, 159] on link "+61 420 549 611" at bounding box center [336, 160] width 77 height 12
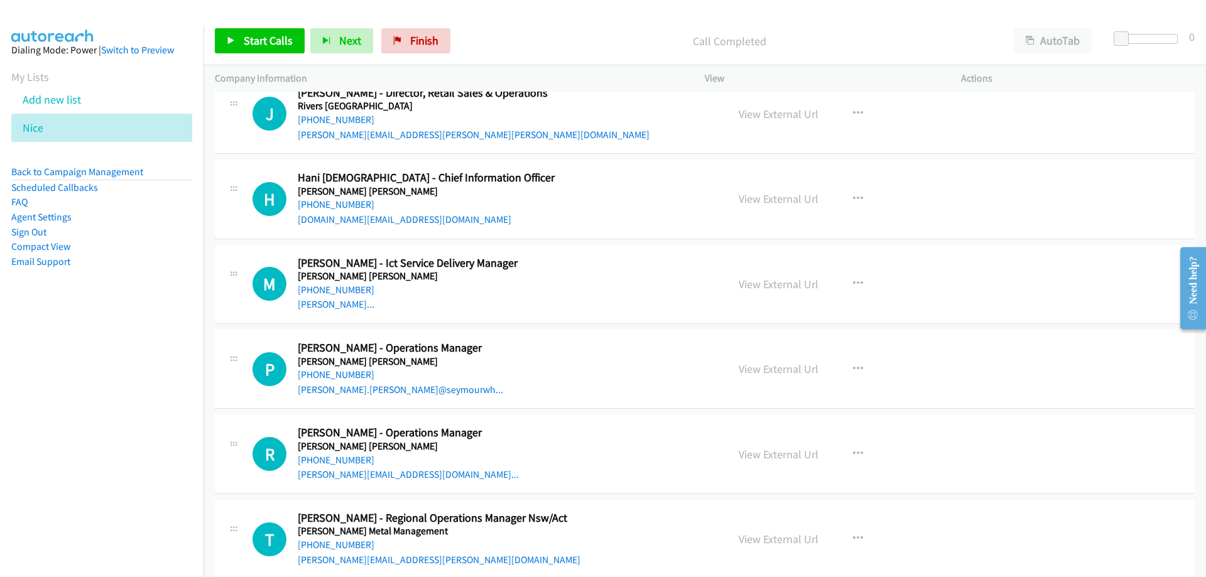
scroll to position [10925, 0]
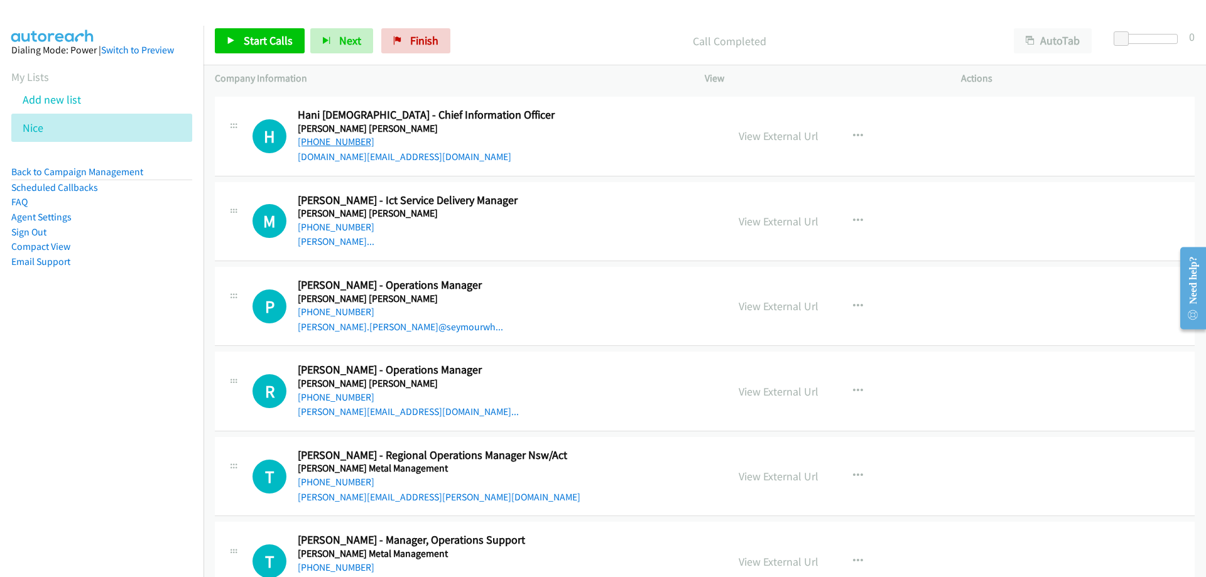
click at [350, 147] on link "+61 407 228 656" at bounding box center [336, 142] width 77 height 12
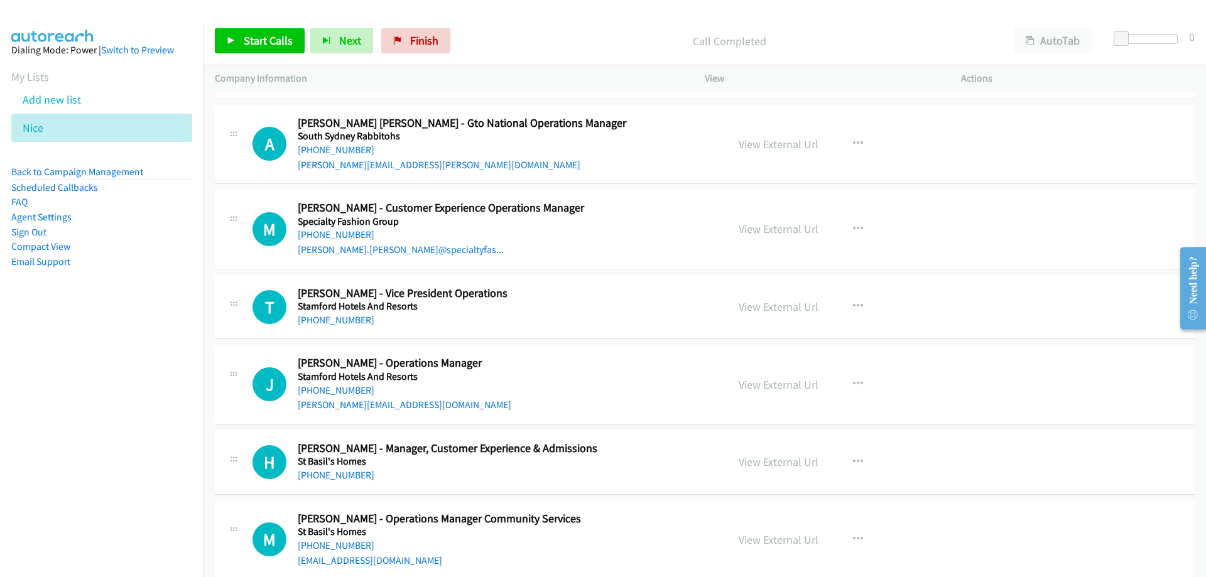
scroll to position [11490, 0]
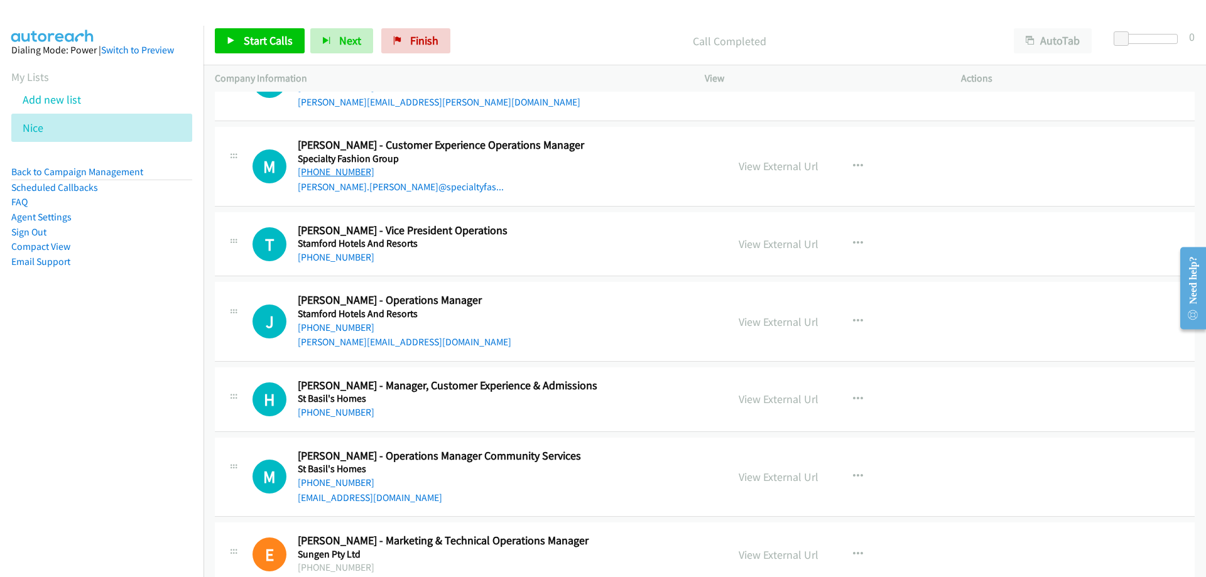
click at [342, 176] on link "+61 418 404 500" at bounding box center [336, 172] width 77 height 12
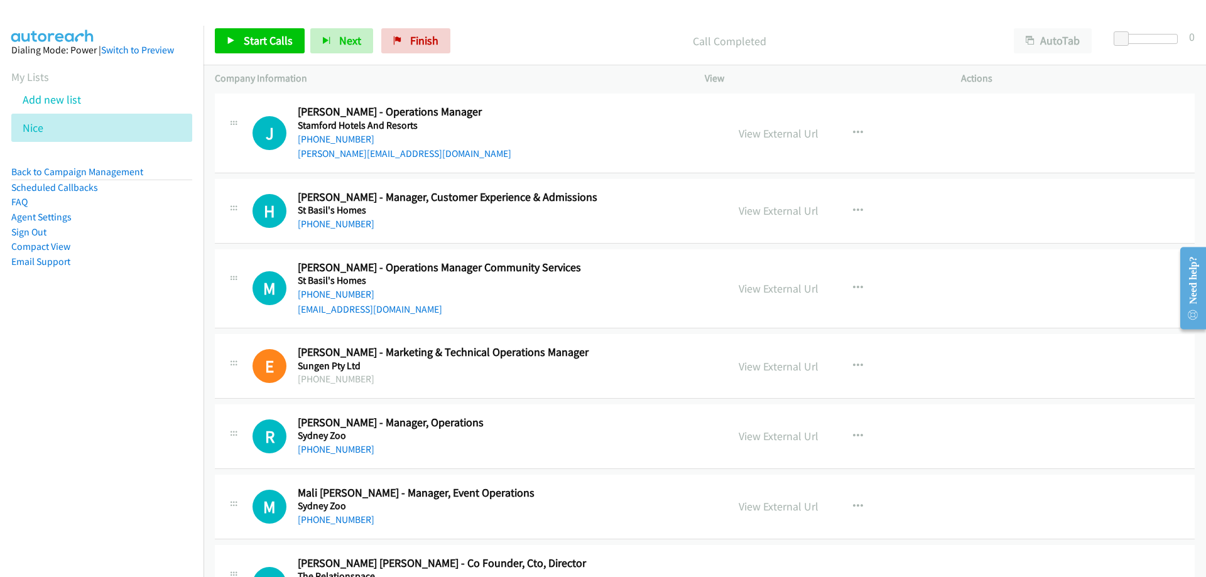
scroll to position [11742, 0]
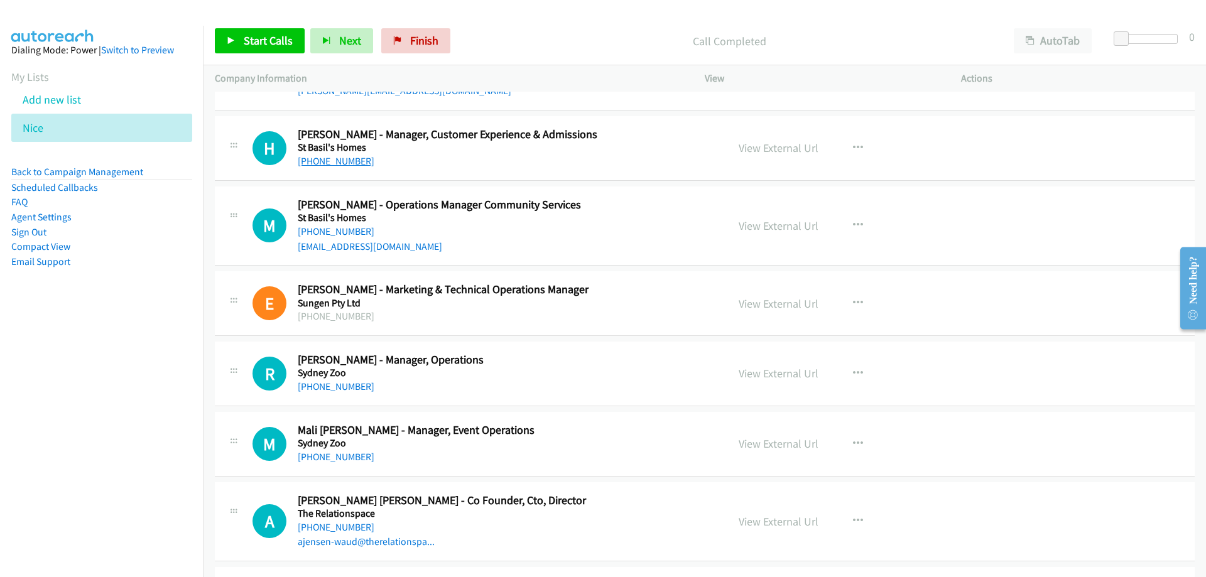
click at [340, 165] on link "+61 415 101 241" at bounding box center [336, 161] width 77 height 12
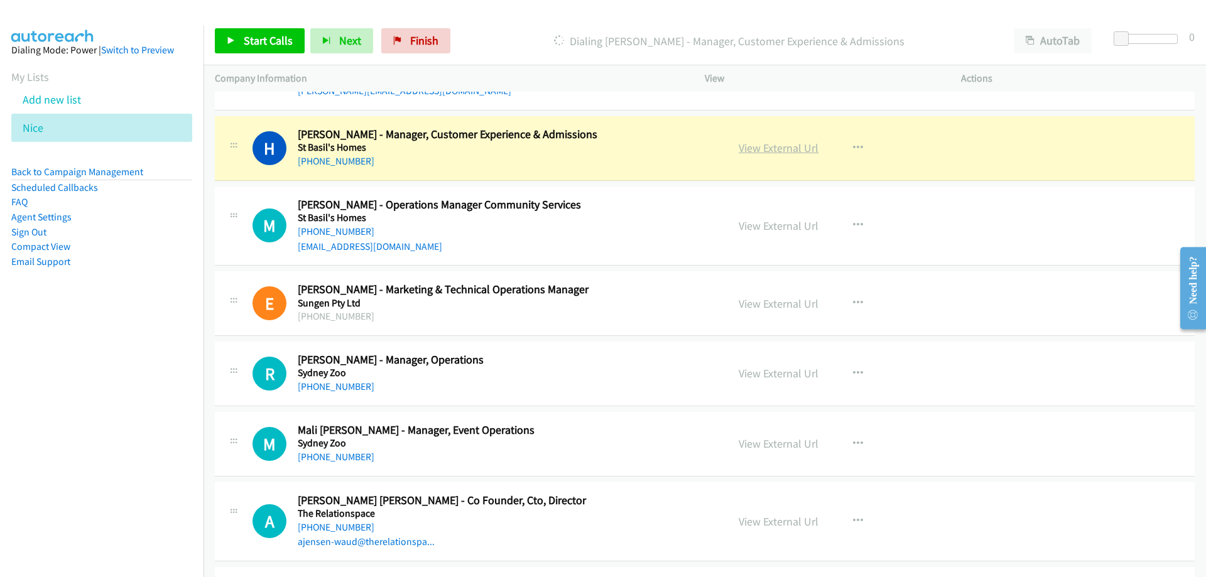
click at [767, 148] on link "View External Url" at bounding box center [778, 148] width 80 height 14
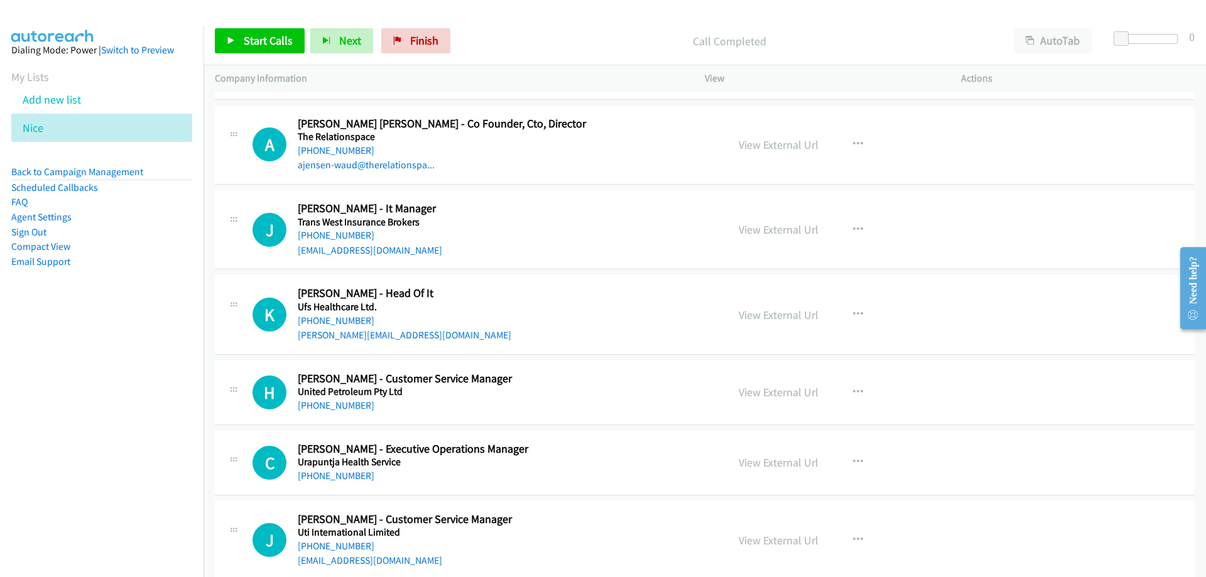
scroll to position [12181, 0]
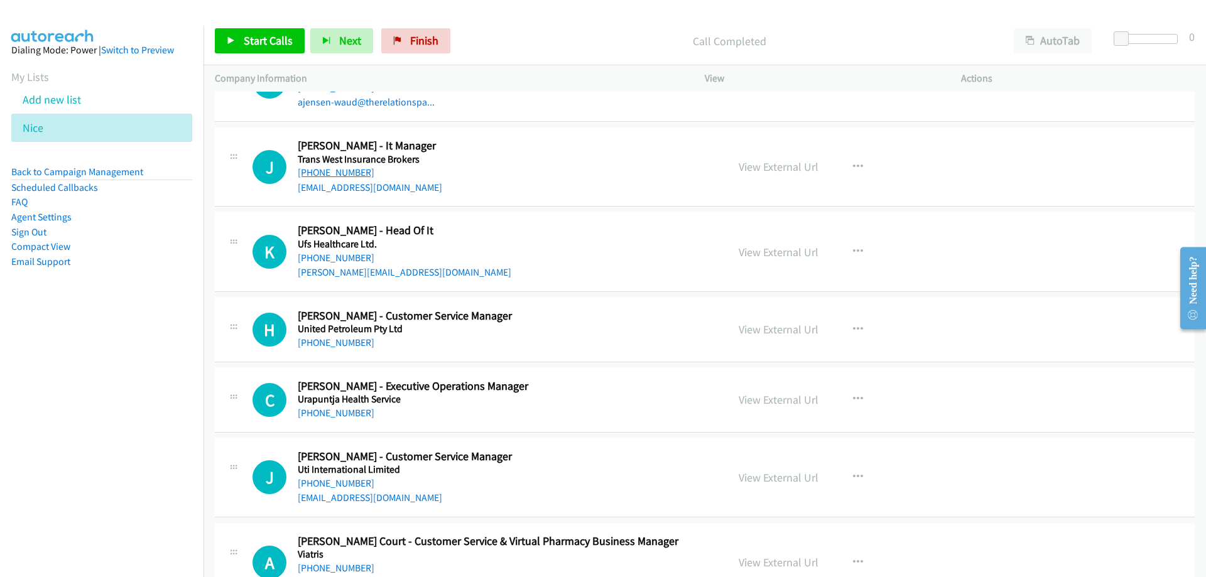
click at [354, 170] on link "+61 408 603 438" at bounding box center [336, 172] width 77 height 12
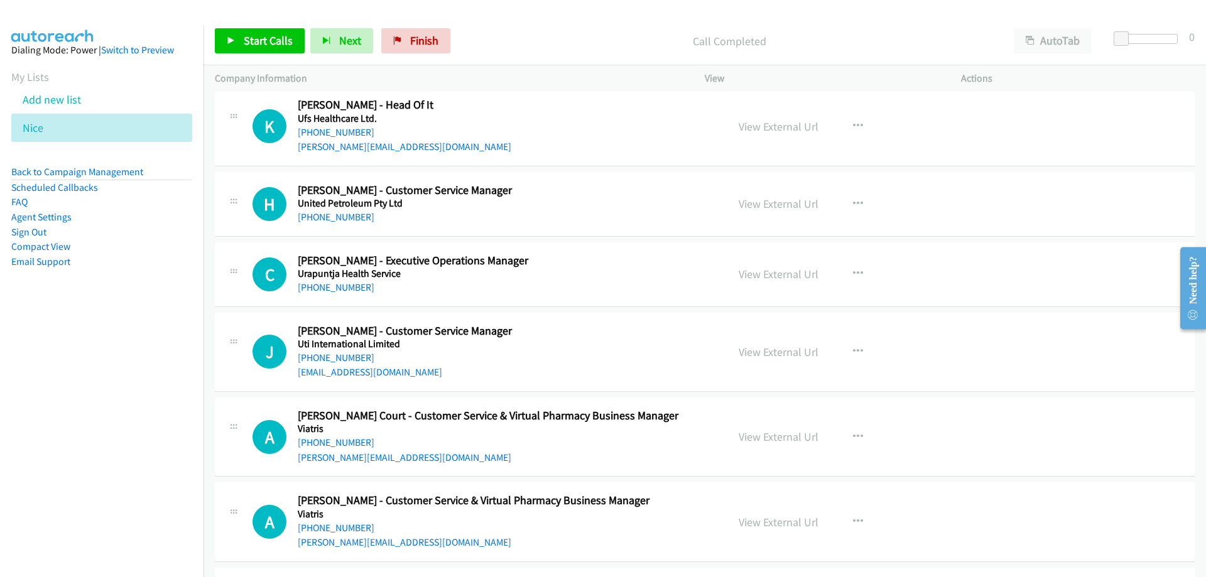
scroll to position [12369, 0]
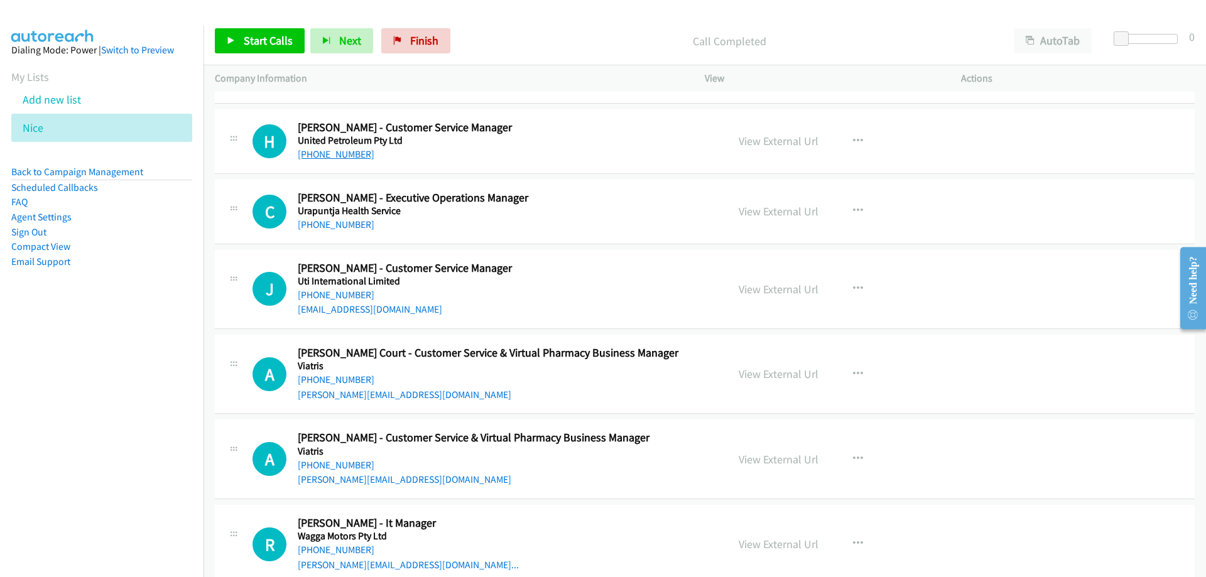
click at [310, 150] on link "+61 430 884 075" at bounding box center [336, 154] width 77 height 12
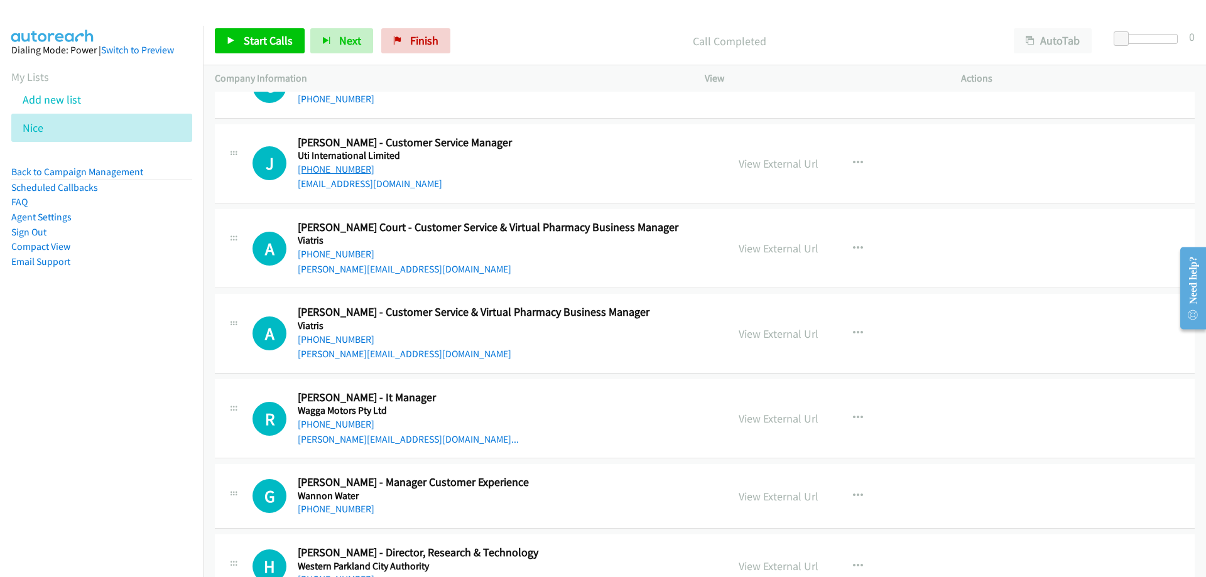
click at [353, 168] on link "+61 478 310 406" at bounding box center [336, 169] width 77 height 12
click at [755, 162] on link "View External Url" at bounding box center [778, 163] width 80 height 14
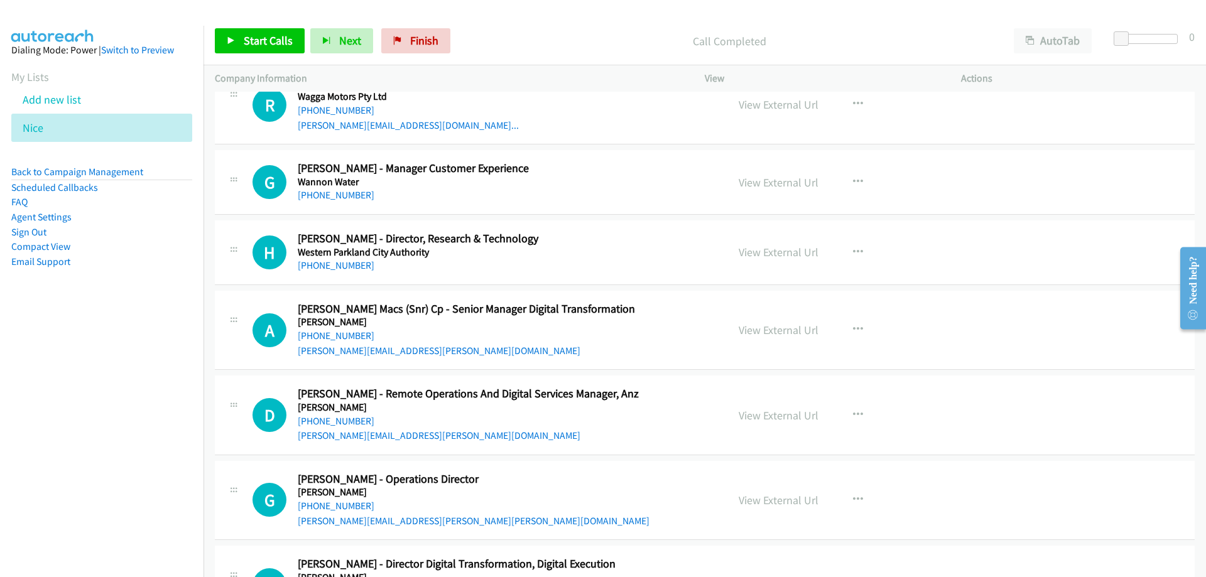
scroll to position [12872, 0]
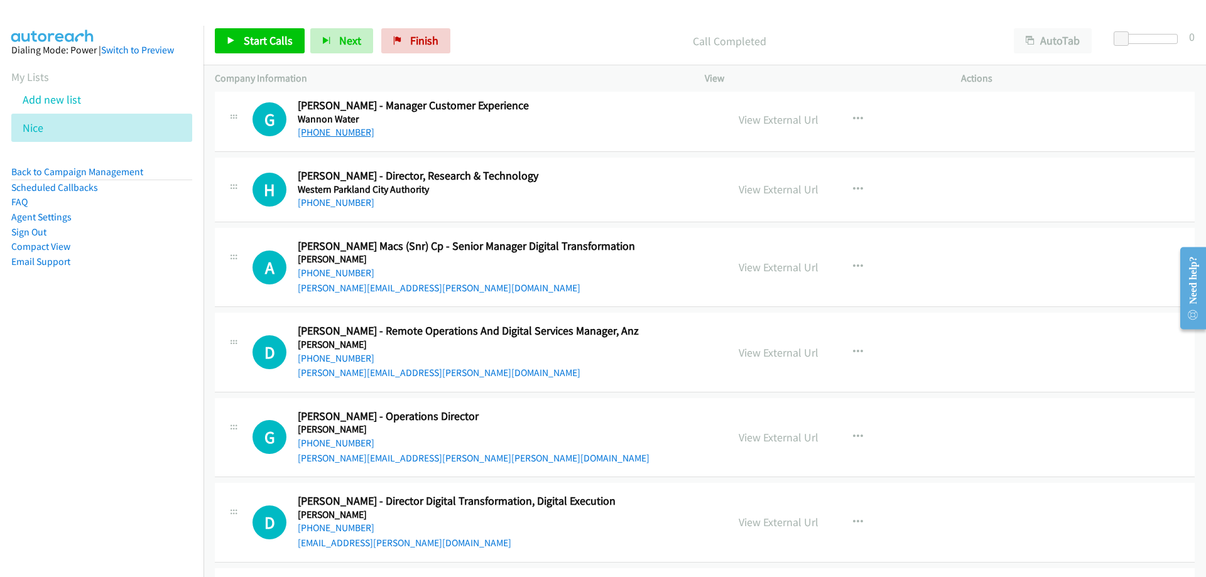
click at [346, 135] on link "+61 474 573 339" at bounding box center [336, 132] width 77 height 12
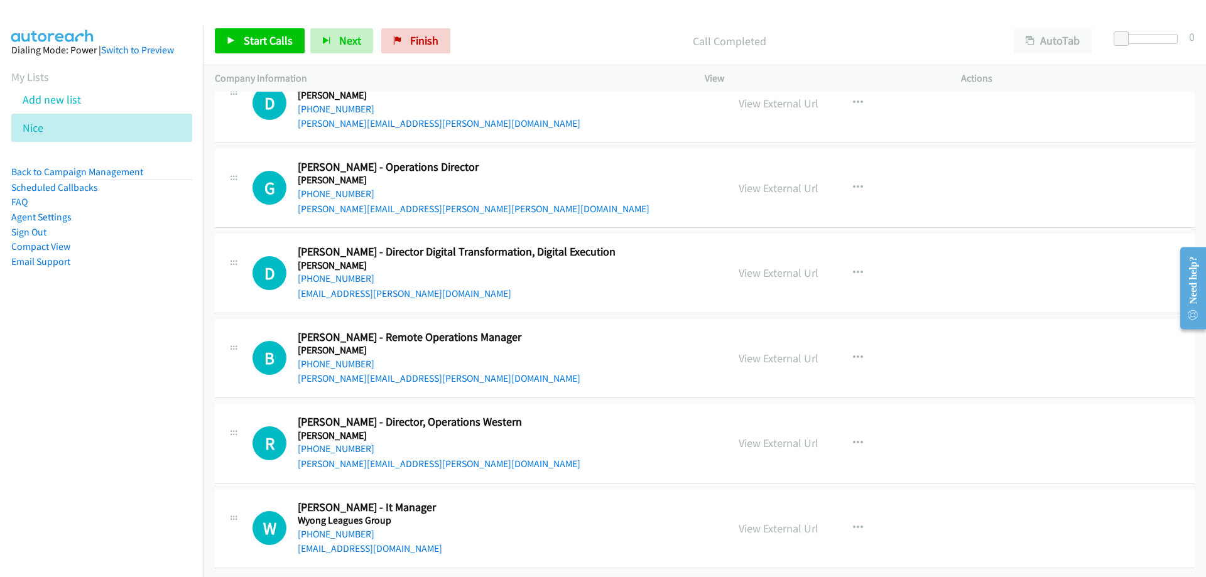
scroll to position [13130, 0]
click at [355, 528] on link "+61 439 823 550" at bounding box center [336, 534] width 77 height 12
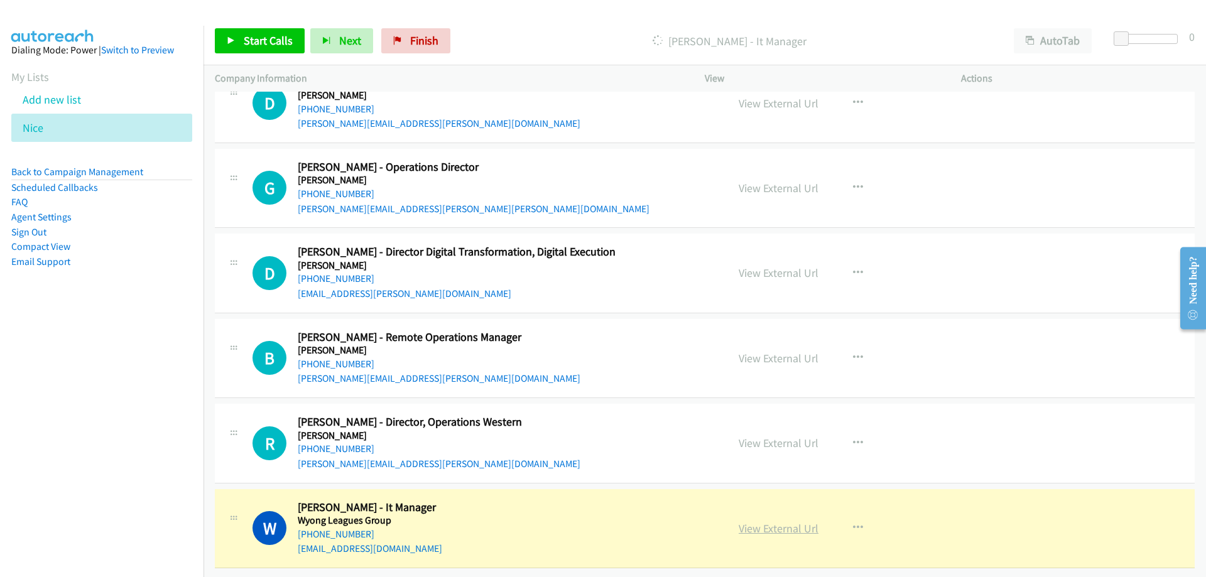
click at [796, 521] on link "View External Url" at bounding box center [778, 528] width 80 height 14
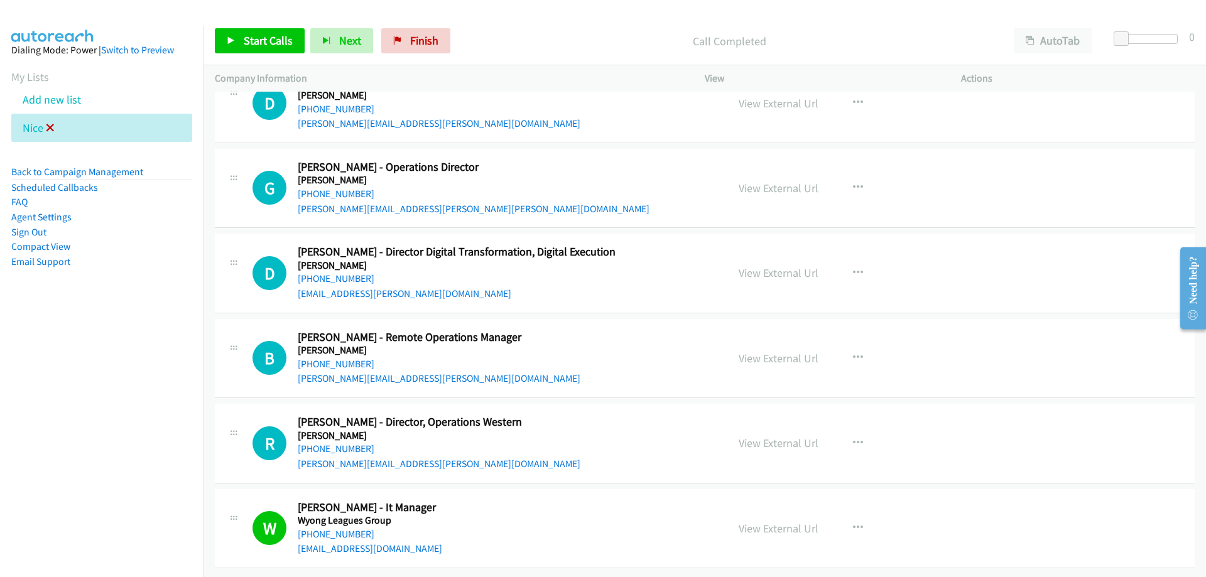
click at [51, 124] on icon at bounding box center [50, 128] width 9 height 9
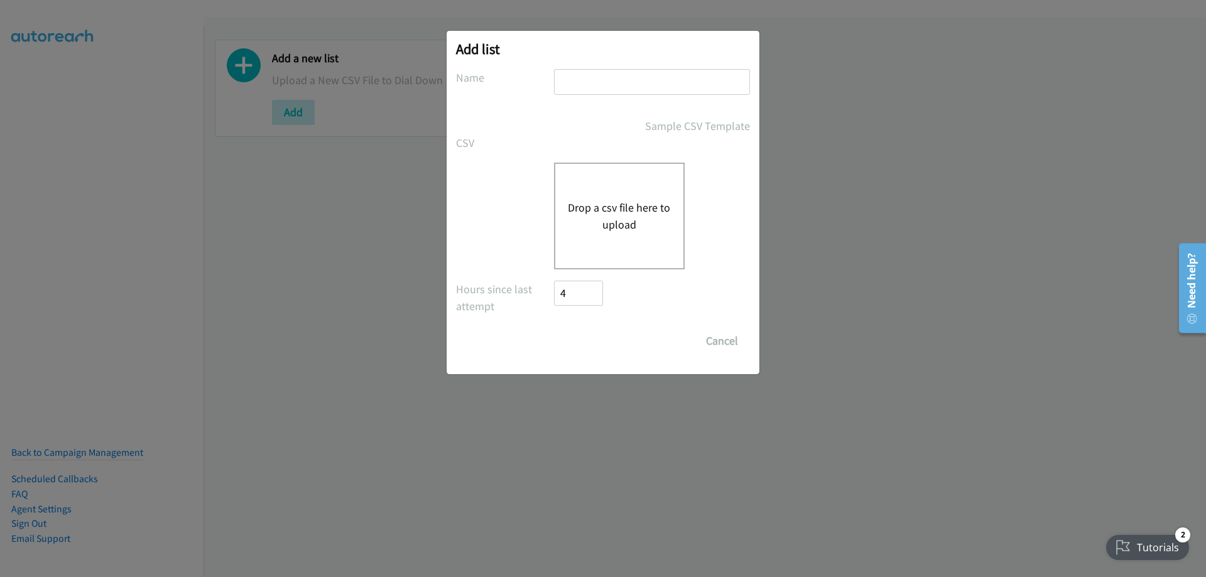
click at [644, 171] on div "Drop a csv file here to upload" at bounding box center [619, 216] width 131 height 107
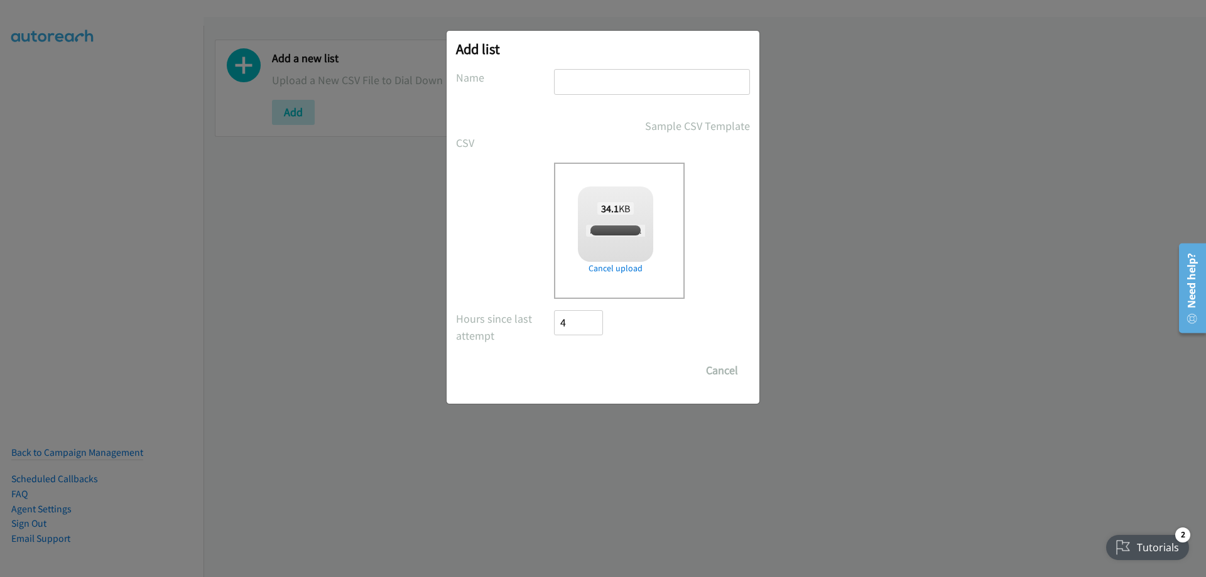
click at [626, 89] on input "text" at bounding box center [652, 82] width 196 height 26
checkbox input "true"
type input "NICE"
click at [554, 358] on input "Save List" at bounding box center [587, 370] width 66 height 25
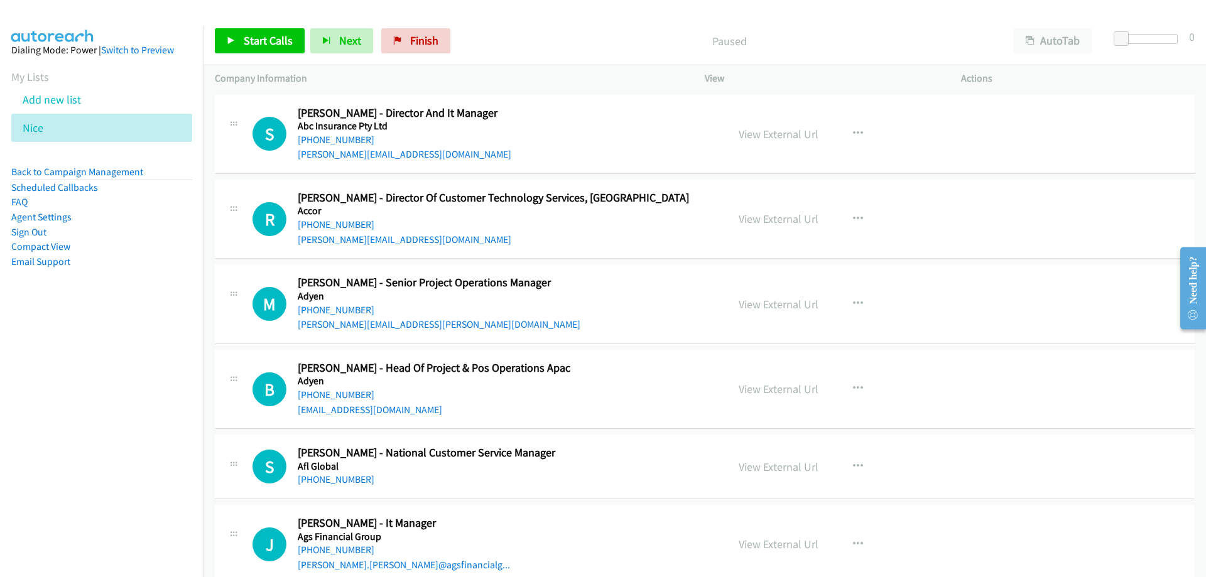
scroll to position [63, 0]
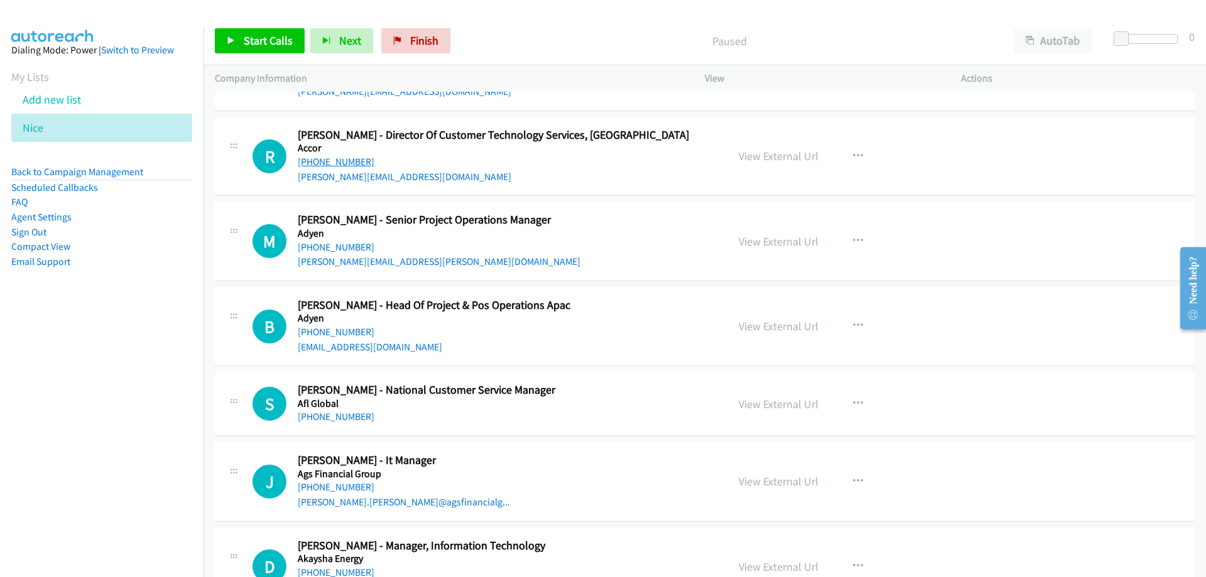
click at [351, 166] on link "+61 433 226 906" at bounding box center [336, 162] width 77 height 12
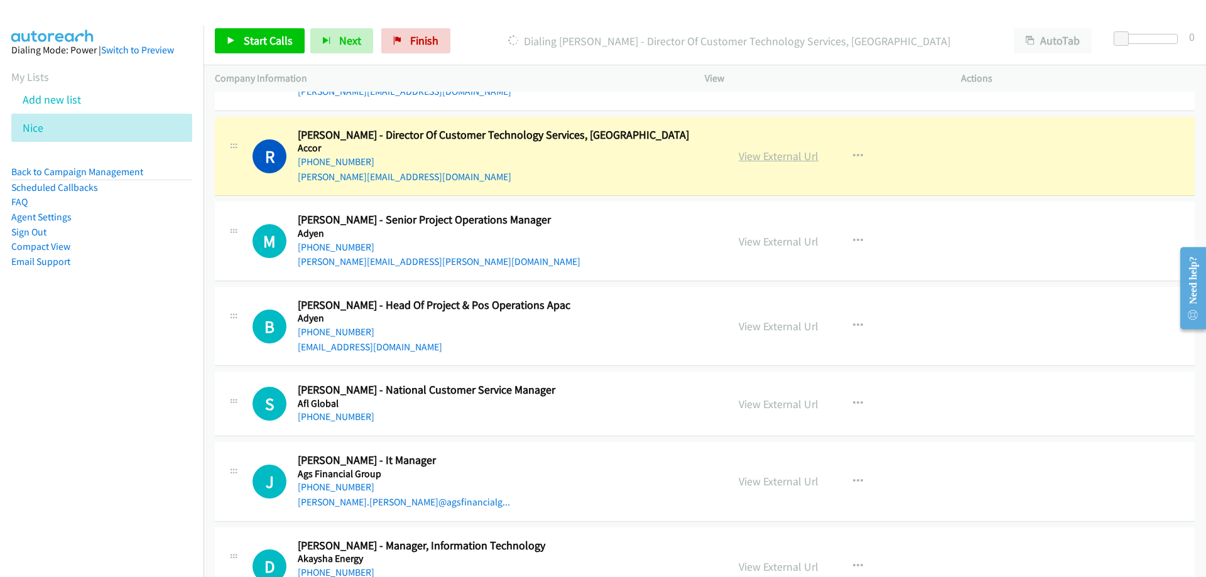
click at [802, 161] on link "View External Url" at bounding box center [778, 156] width 80 height 14
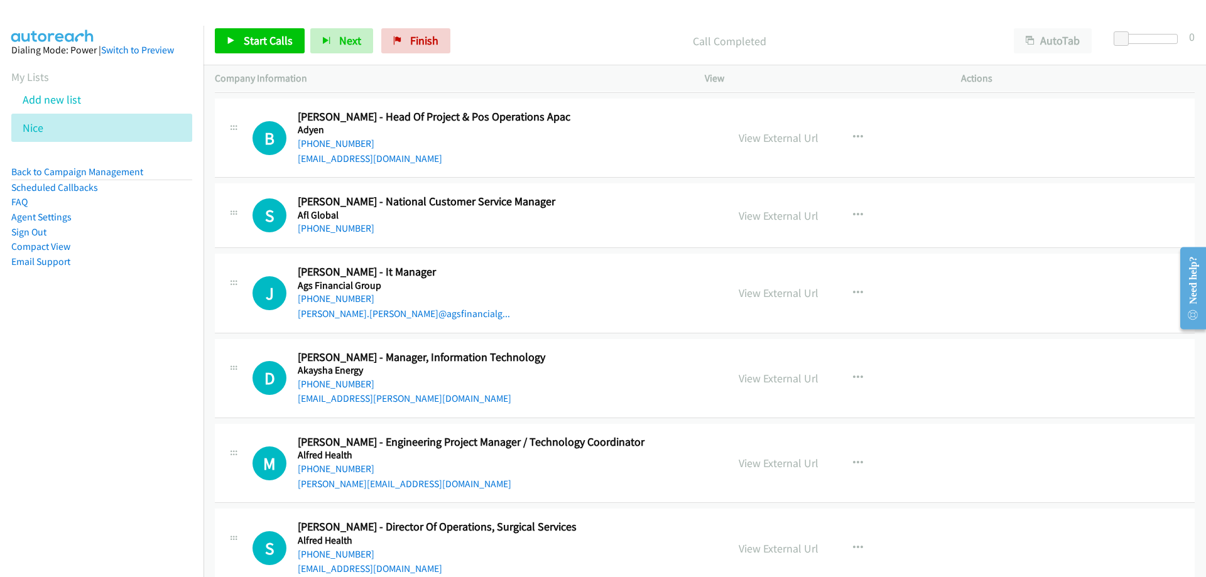
scroll to position [314, 0]
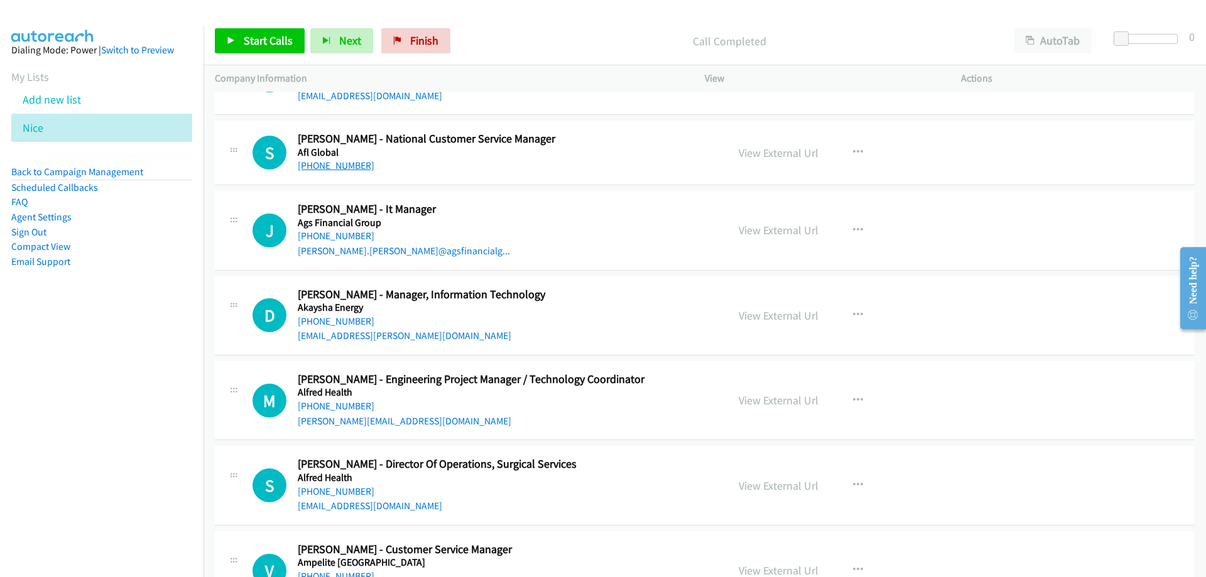
click at [335, 166] on link "+61 416 652 745" at bounding box center [336, 165] width 77 height 12
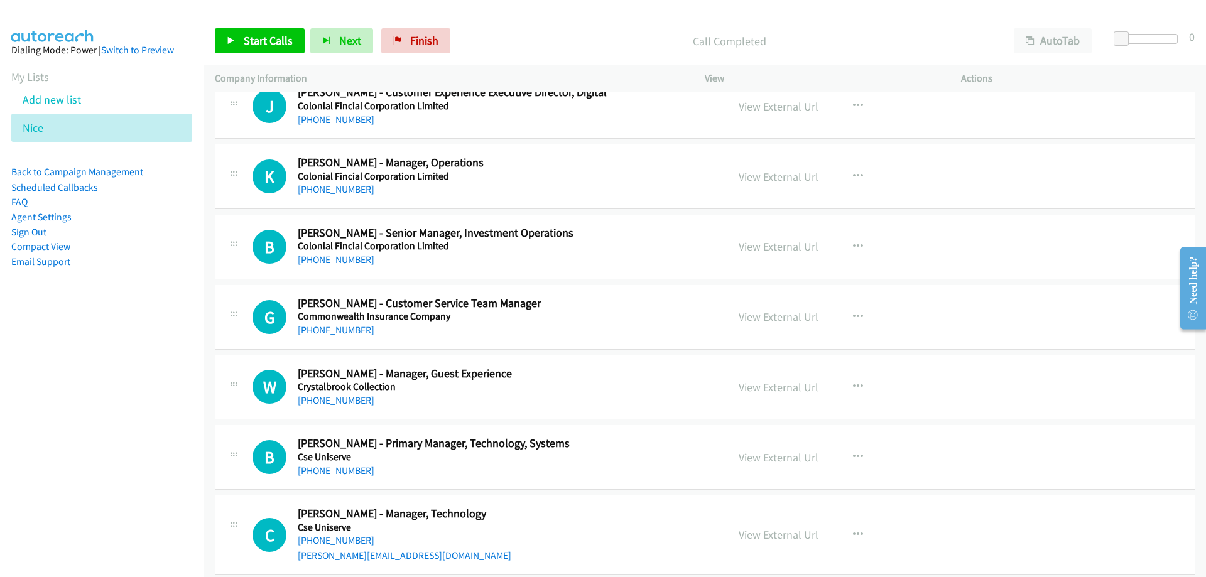
scroll to position [2260, 0]
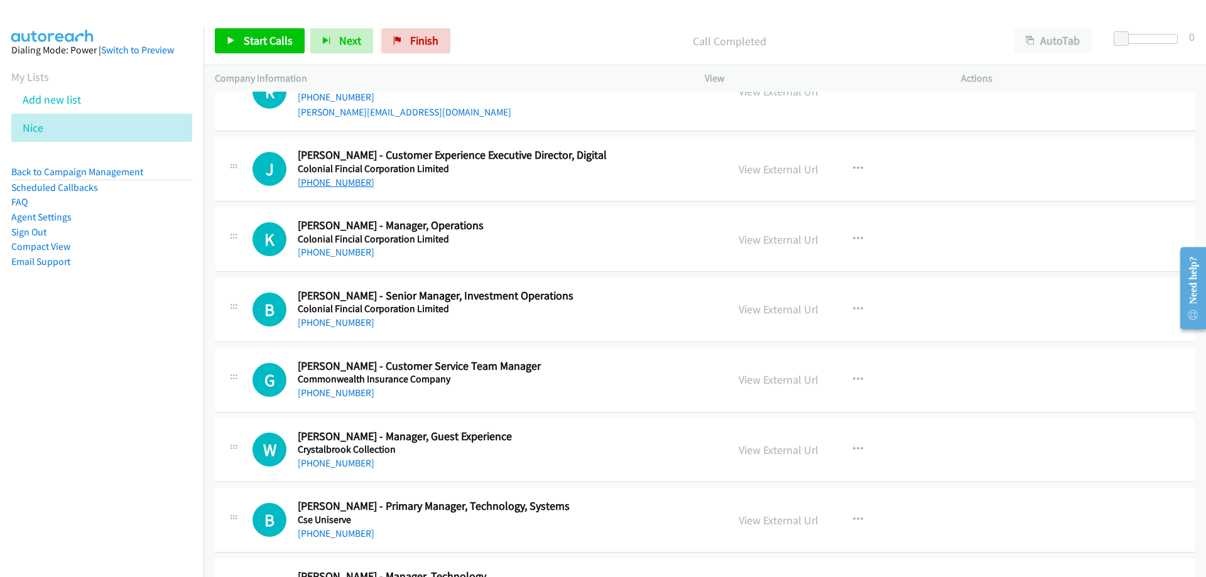
click at [312, 183] on link "+61 422 113 994" at bounding box center [336, 182] width 77 height 12
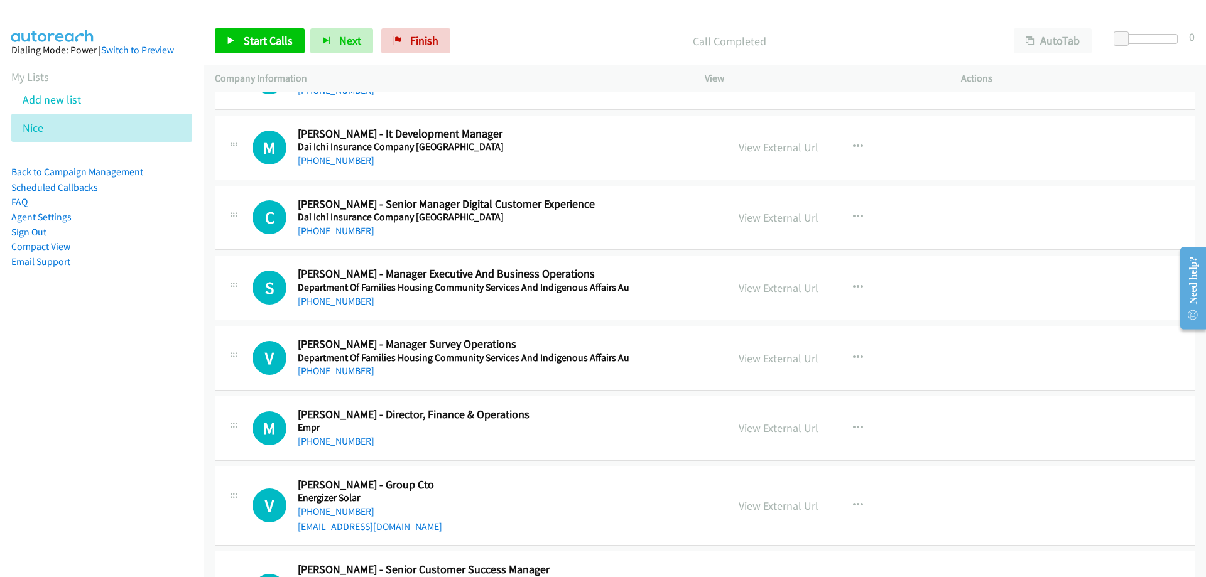
scroll to position [3077, 0]
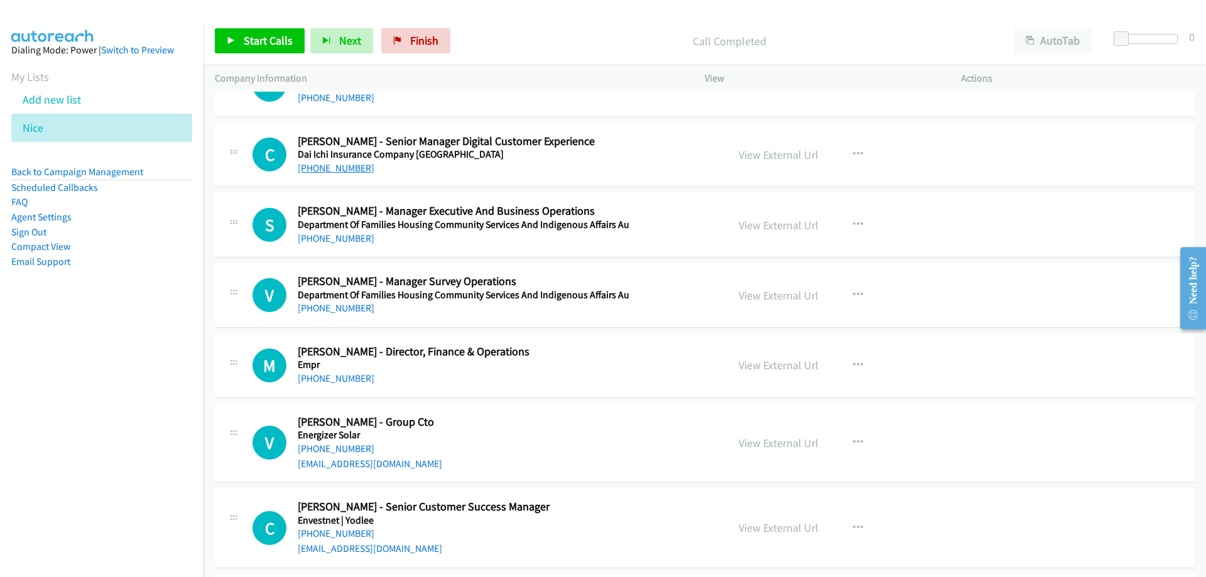
click at [340, 165] on link "+61 435 448 495" at bounding box center [336, 168] width 77 height 12
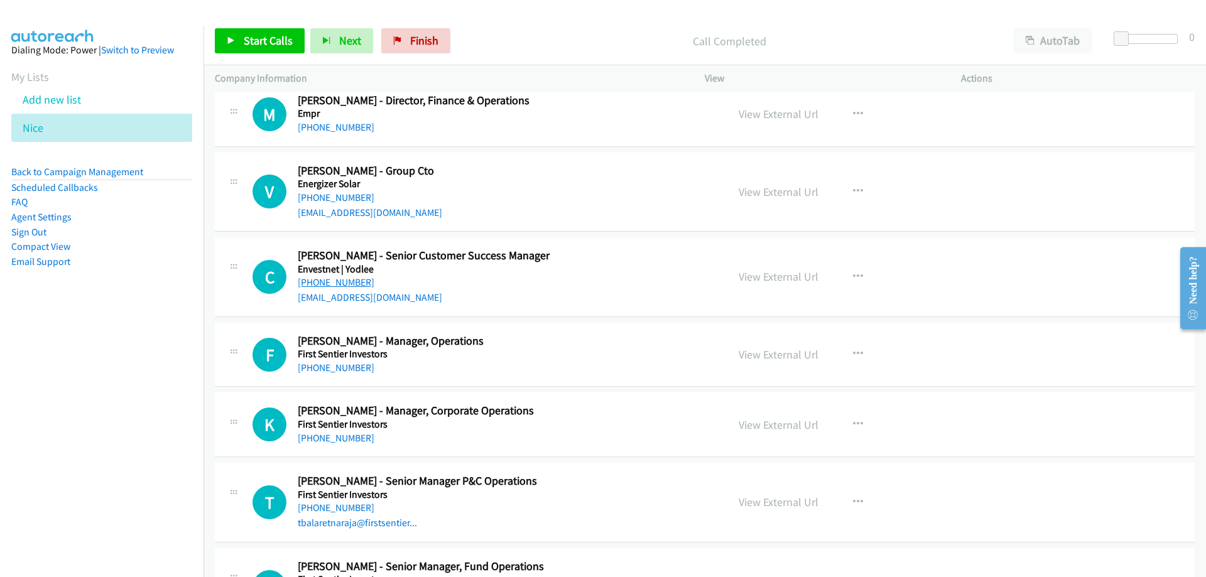
scroll to position [3391, 0]
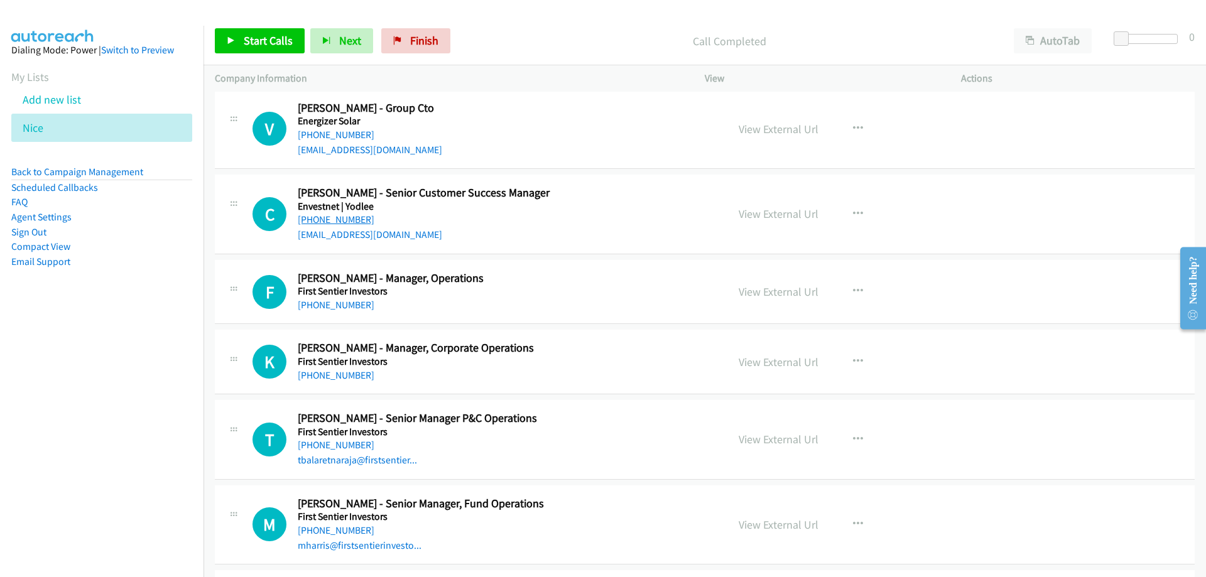
click at [343, 219] on link "+61 419 469 309" at bounding box center [336, 219] width 77 height 12
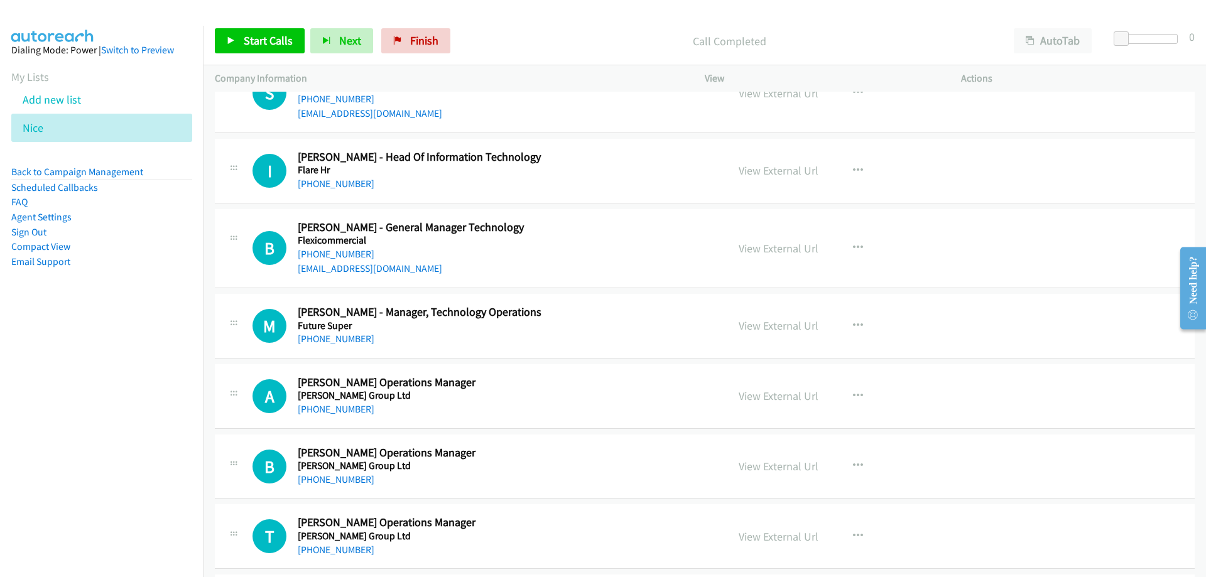
scroll to position [4395, 0]
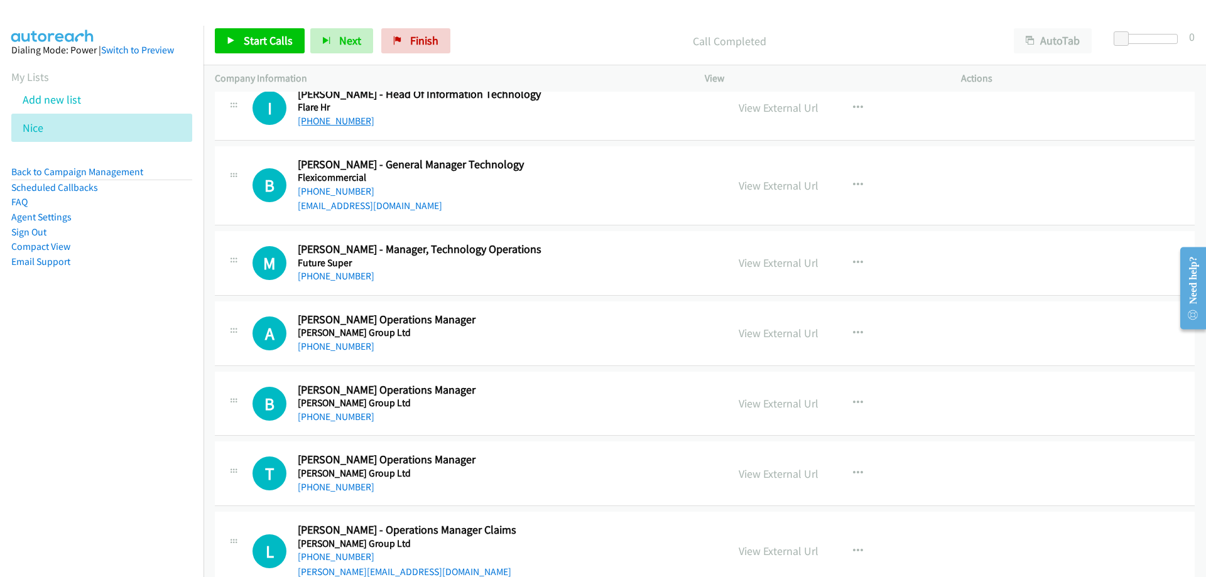
click at [330, 121] on link "+61 406 688 693" at bounding box center [336, 121] width 77 height 12
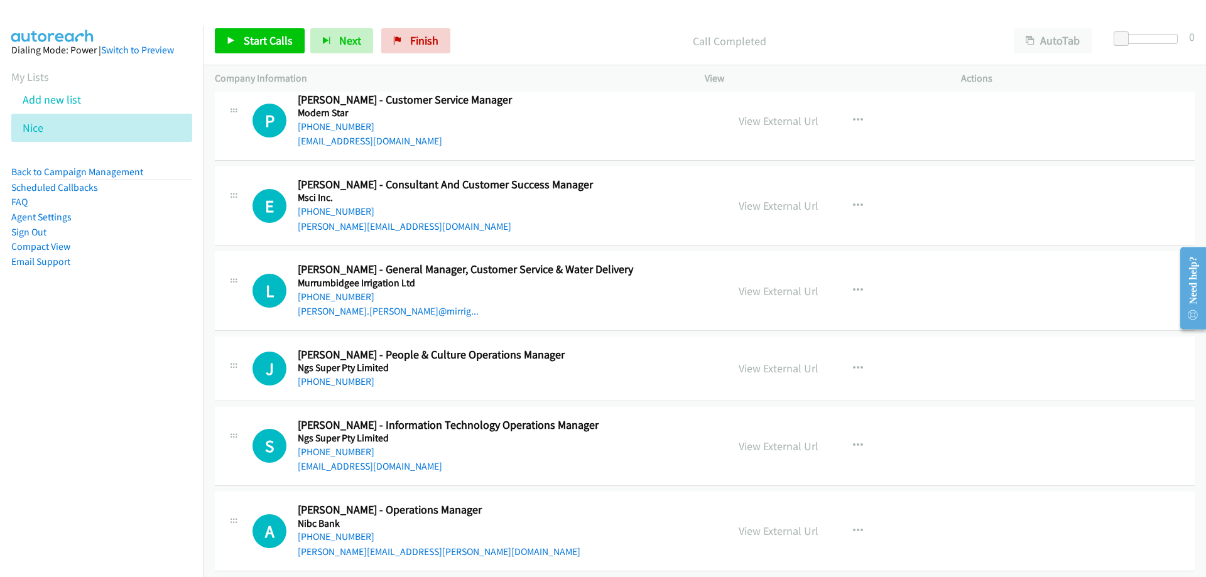
scroll to position [6656, 0]
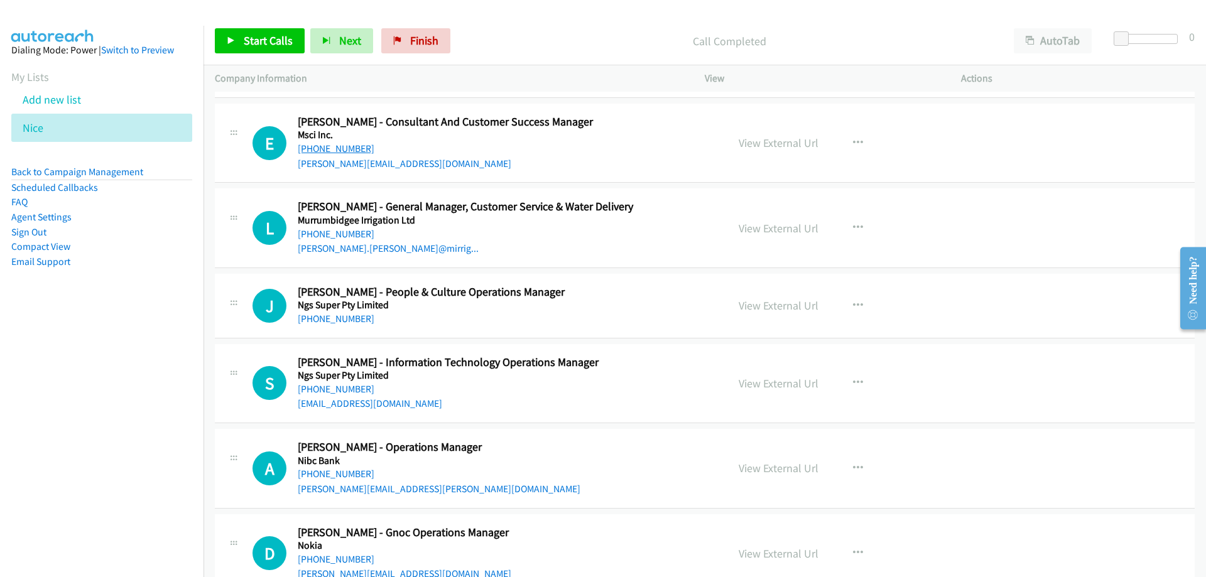
click at [343, 151] on link "+61 427 305 274" at bounding box center [336, 149] width 77 height 12
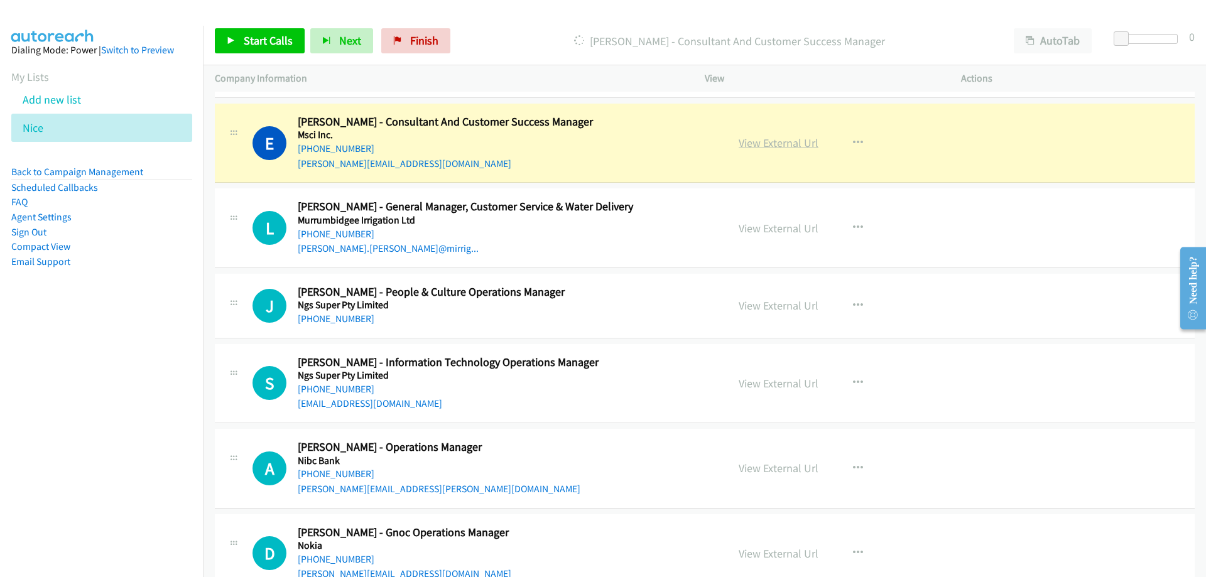
click at [752, 138] on link "View External Url" at bounding box center [778, 143] width 80 height 14
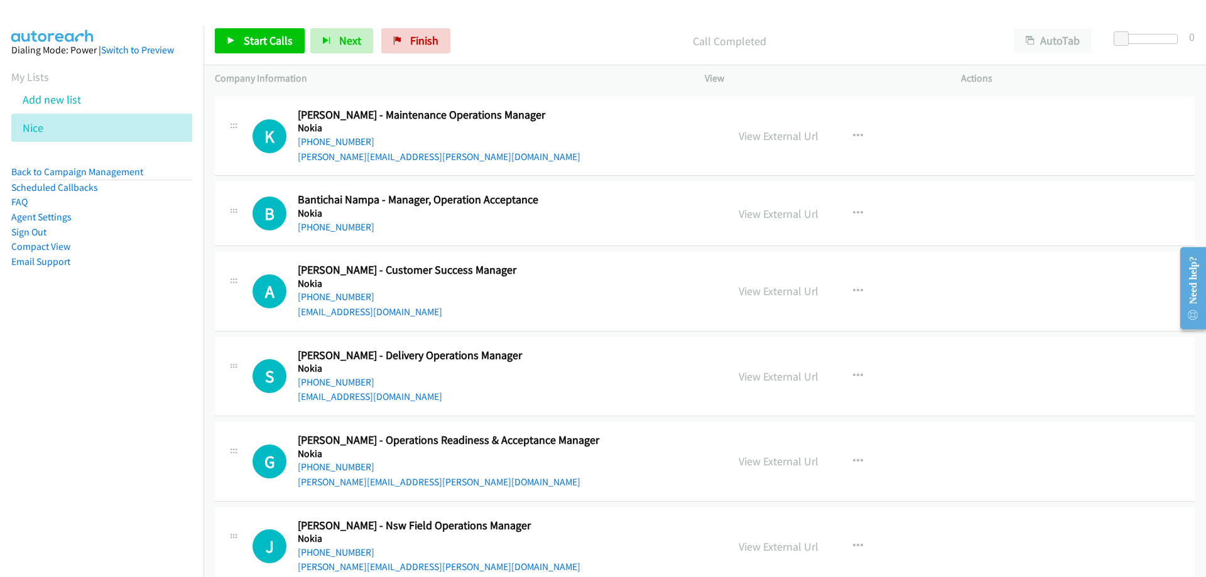
scroll to position [7284, 0]
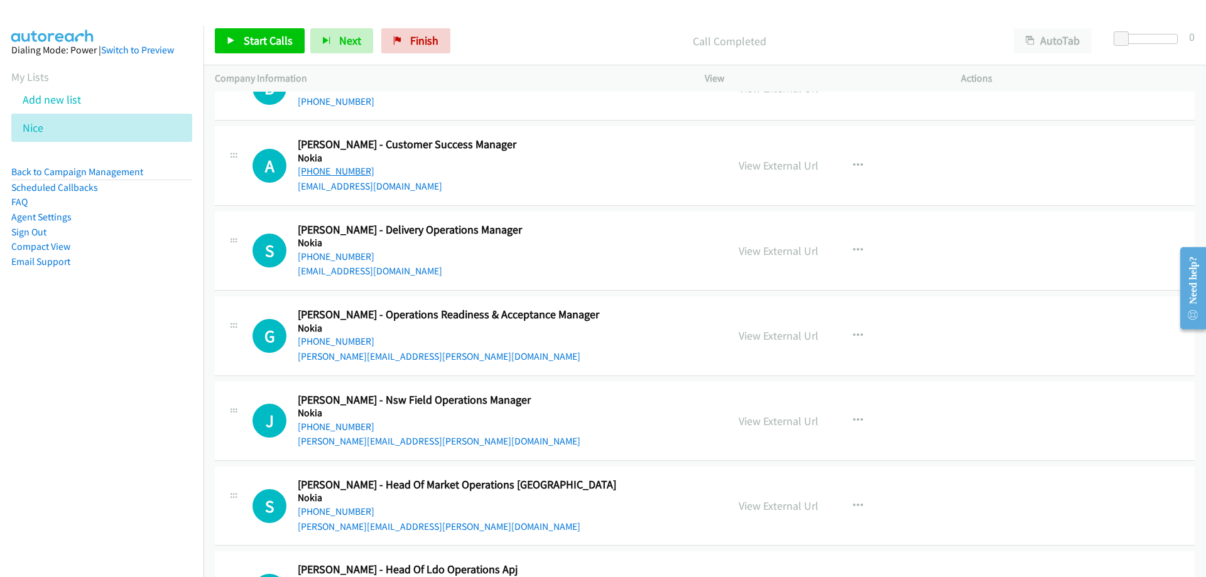
click at [301, 167] on link "+61 428 677 375" at bounding box center [336, 171] width 77 height 12
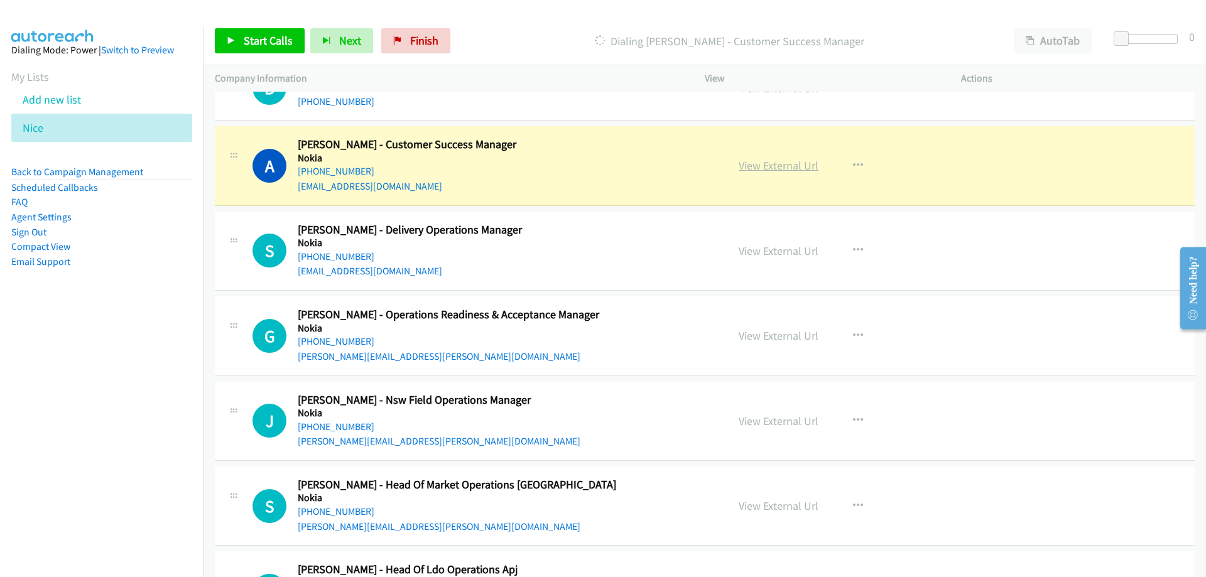
click at [753, 171] on link "View External Url" at bounding box center [778, 165] width 80 height 14
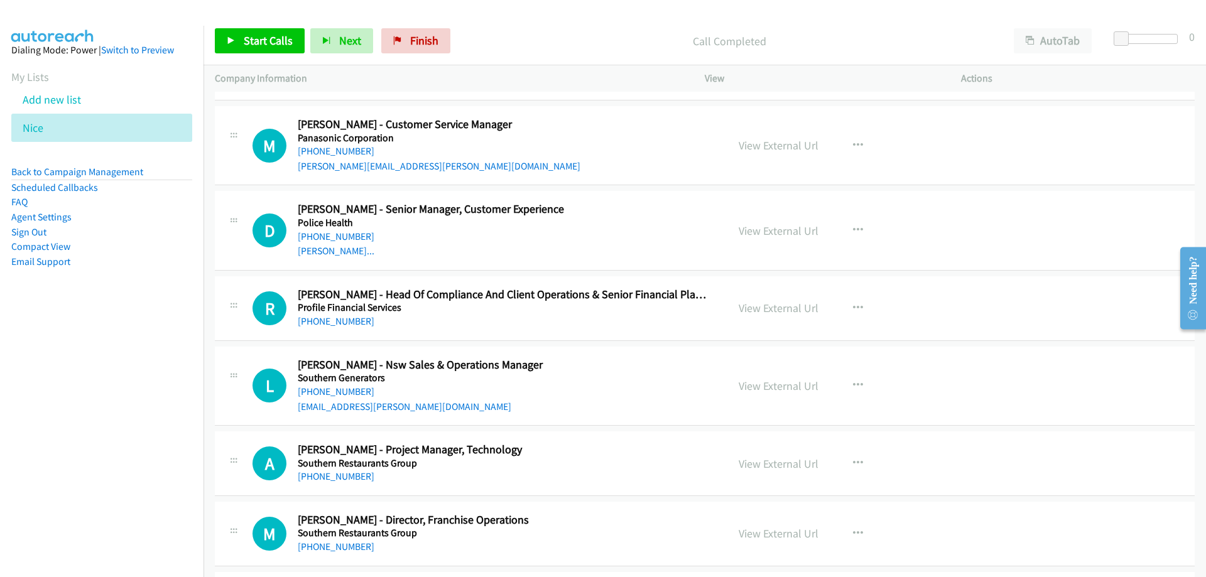
scroll to position [9418, 0]
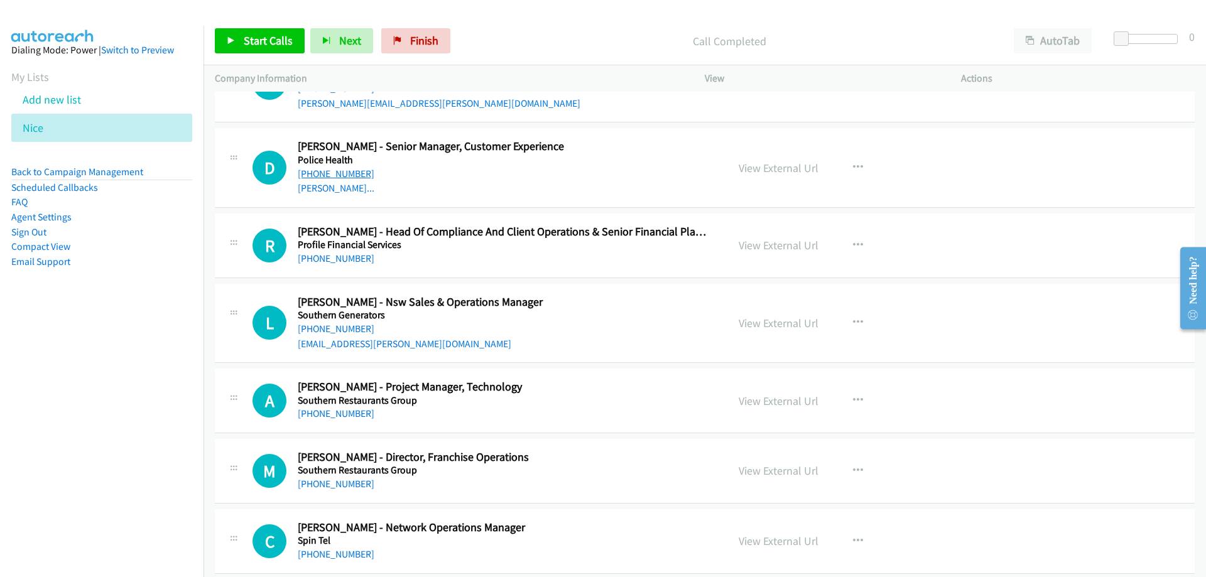
click at [348, 173] on link "+61 8 8112 7007" at bounding box center [336, 174] width 77 height 12
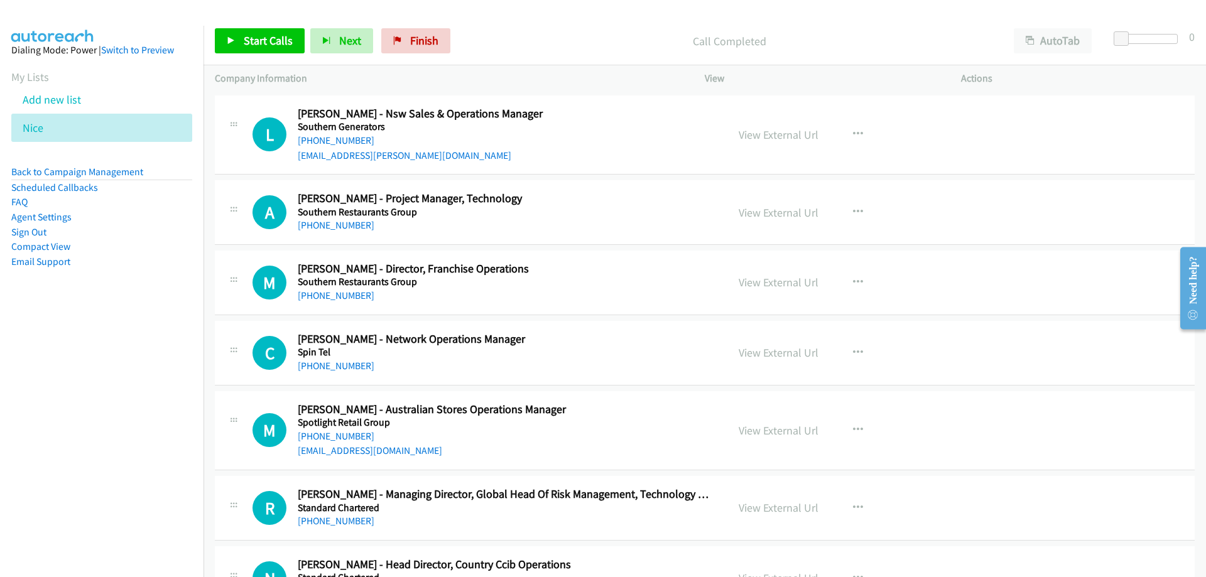
scroll to position [9732, 0]
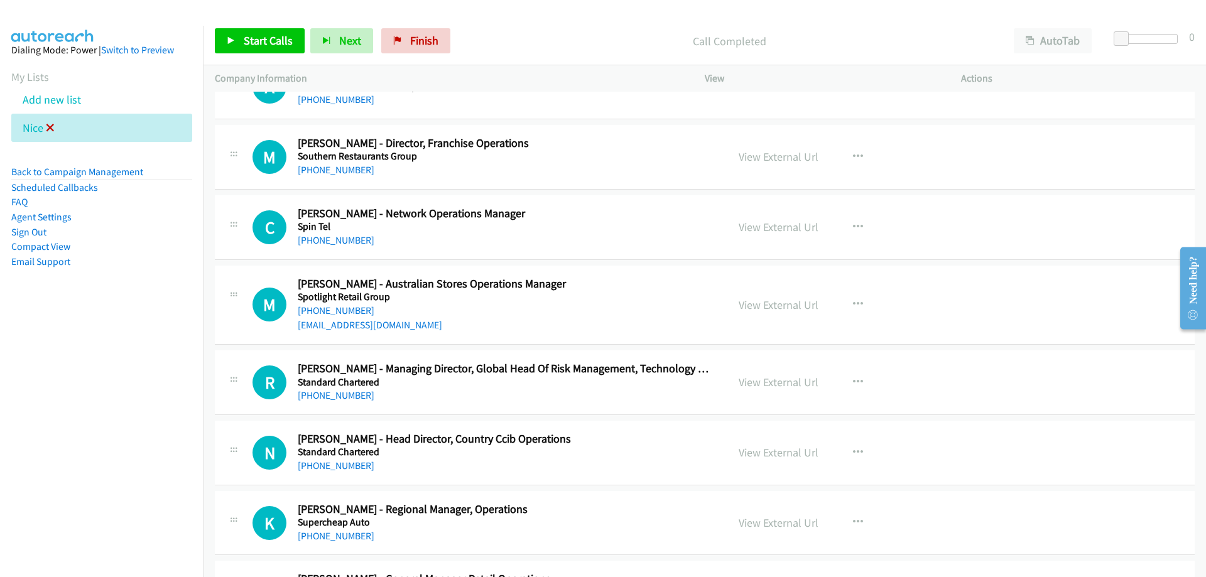
click at [50, 128] on icon at bounding box center [50, 128] width 9 height 9
